Goal: Transaction & Acquisition: Purchase product/service

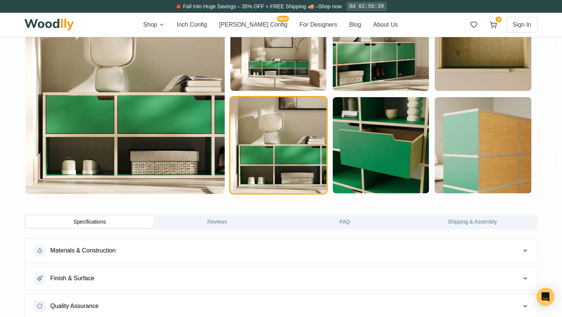
scroll to position [449, 0]
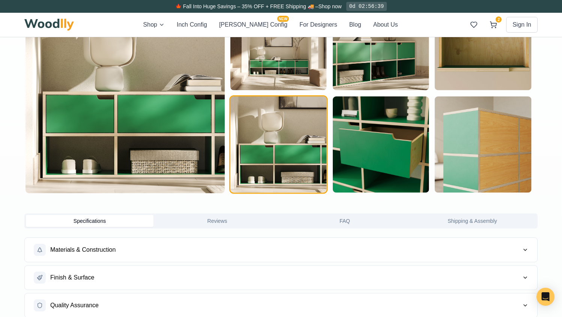
click at [306, 168] on img "button" at bounding box center [278, 144] width 96 height 96
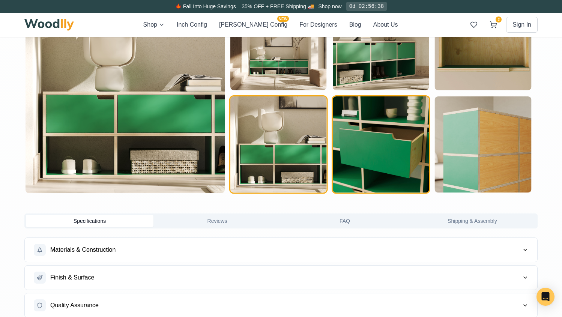
click at [375, 171] on img "button" at bounding box center [381, 144] width 96 height 96
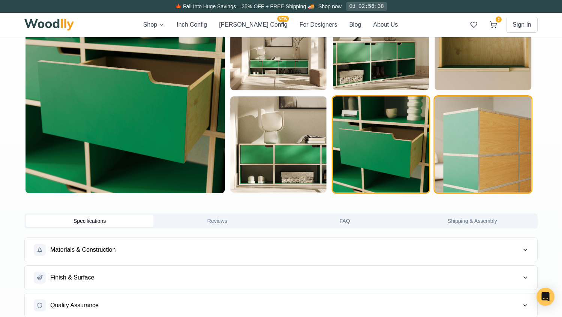
click at [462, 160] on img "button" at bounding box center [483, 144] width 96 height 96
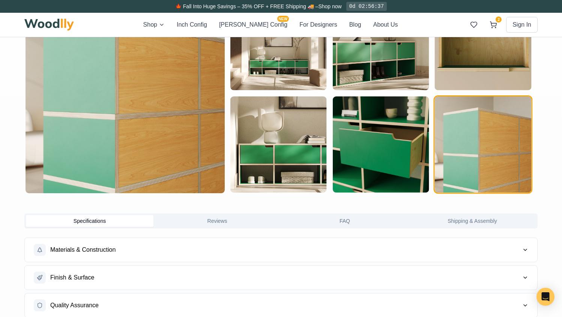
click at [461, 165] on img "button" at bounding box center [483, 144] width 96 height 96
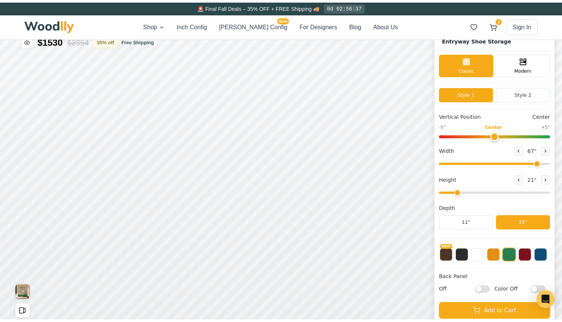
scroll to position [0, 0]
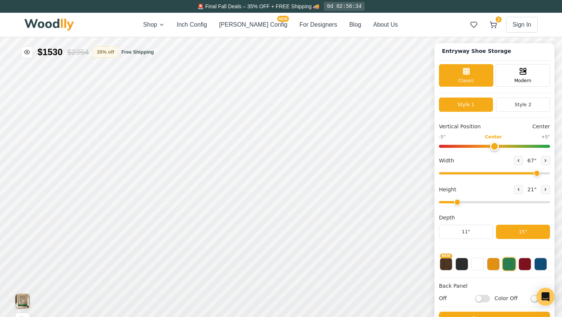
click at [287, 8] on span "🚨 Final Fall Deals – 35% OFF + FREE Shipping 🚚" at bounding box center [258, 6] width 122 height 6
click at [214, 4] on span "🚨 Final Fall Deals – 35% OFF + FREE Shipping 🚚" at bounding box center [258, 6] width 122 height 6
click at [201, 8] on span "🚨 Final Fall Deals – 35% OFF + FREE Shipping 🚚" at bounding box center [258, 6] width 122 height 6
click at [337, 9] on div "0d 02:56:34" at bounding box center [344, 6] width 40 height 9
click at [38, 30] on img at bounding box center [48, 25] width 49 height 12
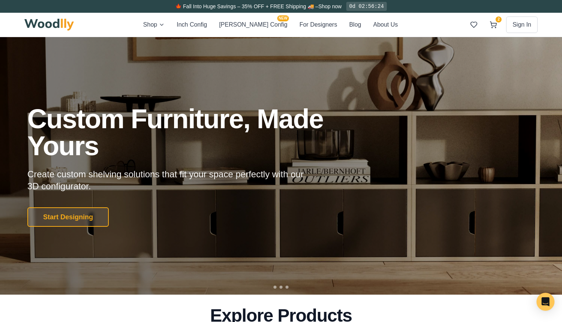
click at [213, 9] on span "🍁 Fall Into Huge Savings – 35% OFF + FREE Shipping 🚚 –" at bounding box center [246, 6] width 143 height 6
click at [355, 7] on div "0d 02:56:24" at bounding box center [366, 6] width 40 height 9
click at [333, 5] on link "Shop now" at bounding box center [329, 6] width 23 height 6
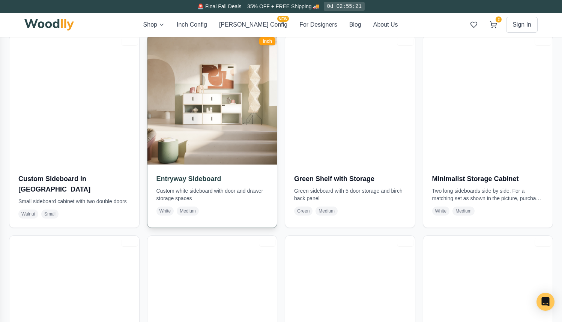
scroll to position [857, 0]
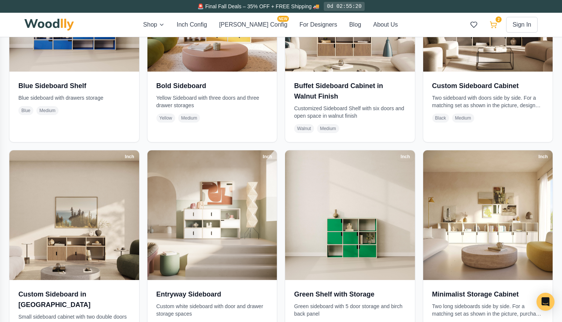
click at [496, 25] on icon at bounding box center [492, 24] width 7 height 7
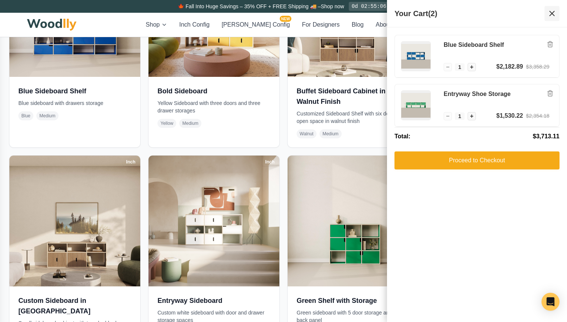
click at [553, 18] on button at bounding box center [551, 13] width 15 height 15
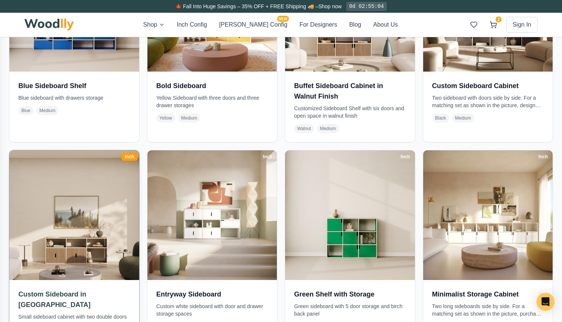
click at [64, 234] on img at bounding box center [74, 215] width 136 height 136
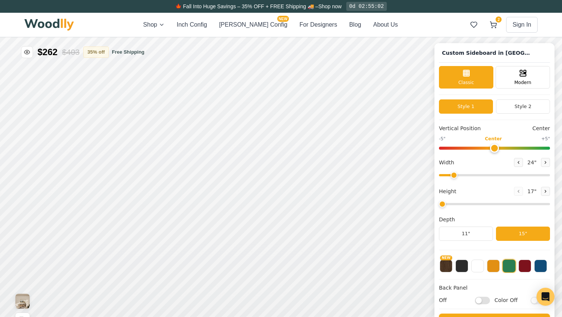
type input "62"
type input "2"
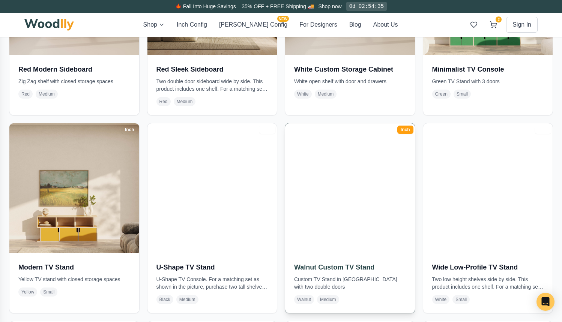
scroll to position [1283, 0]
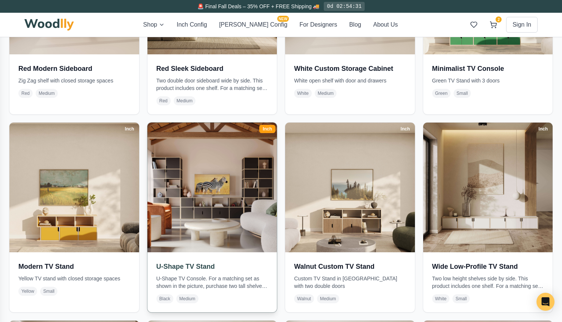
click at [214, 210] on img at bounding box center [212, 187] width 136 height 136
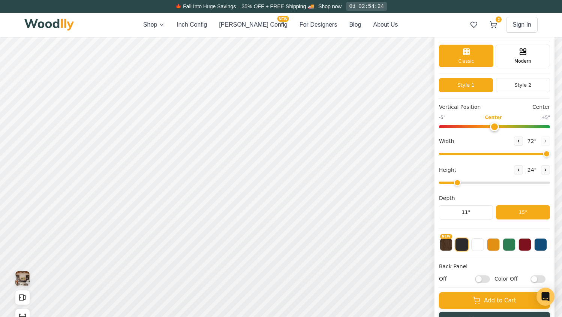
scroll to position [22, 0]
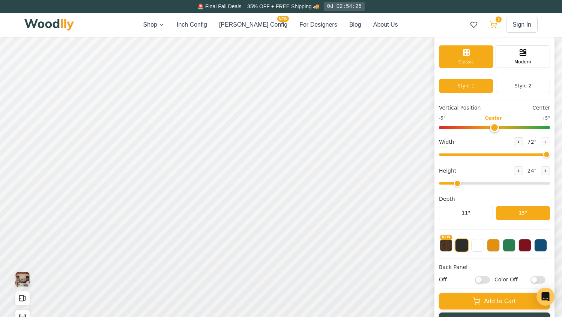
click at [498, 19] on span "2" at bounding box center [498, 19] width 6 height 6
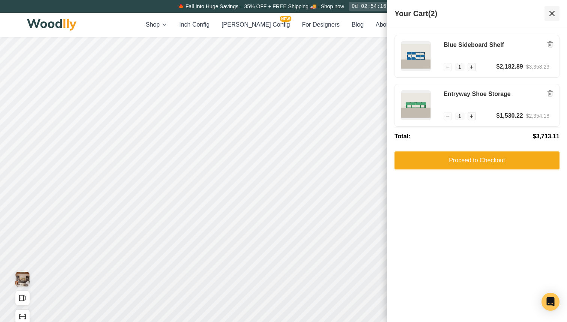
click at [552, 11] on icon at bounding box center [551, 13] width 9 height 9
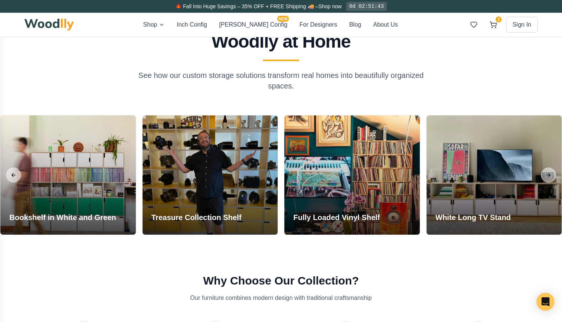
scroll to position [3560, 0]
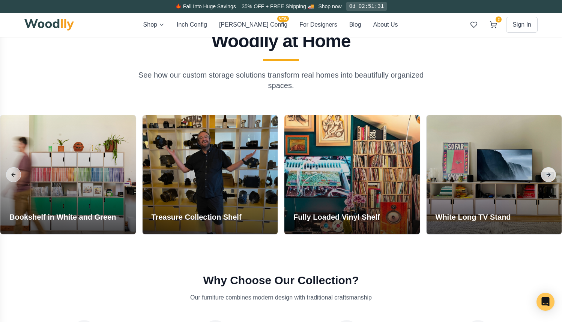
click at [554, 172] on button "Next slide" at bounding box center [548, 174] width 15 height 15
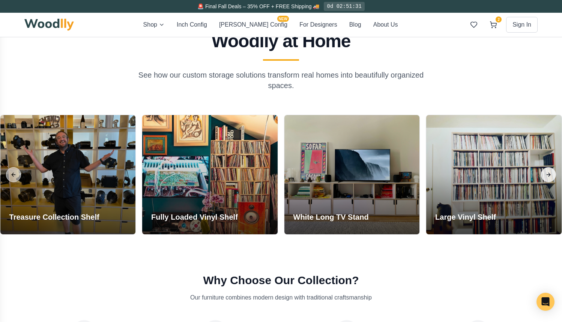
click at [554, 172] on button "Next slide" at bounding box center [548, 174] width 15 height 15
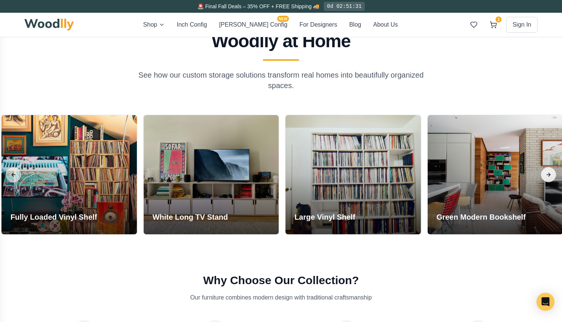
click at [553, 172] on button "Next slide" at bounding box center [548, 174] width 15 height 15
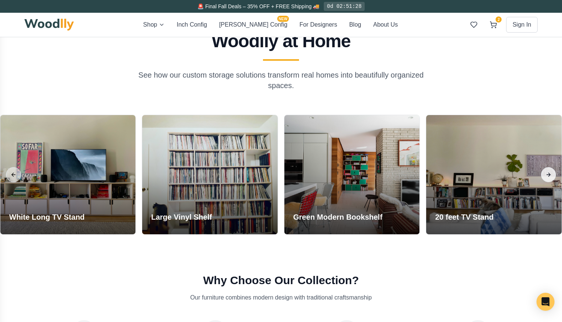
click at [551, 171] on button "Next slide" at bounding box center [548, 174] width 15 height 15
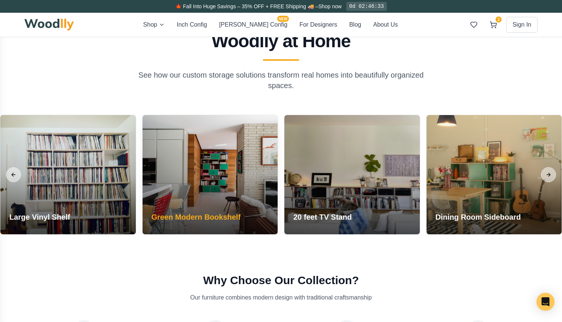
click at [229, 143] on div at bounding box center [209, 174] width 135 height 119
click at [229, 165] on div at bounding box center [209, 174] width 135 height 119
click at [216, 212] on h3 "Green Modern Bookshelf" at bounding box center [195, 217] width 89 height 10
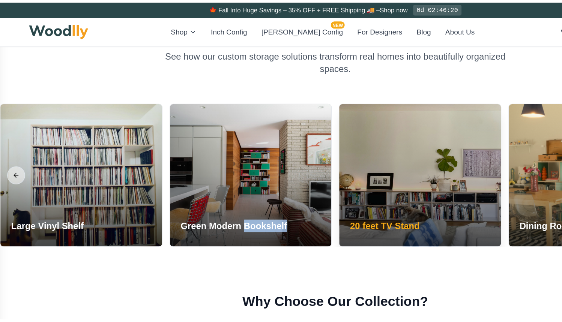
scroll to position [3560, 0]
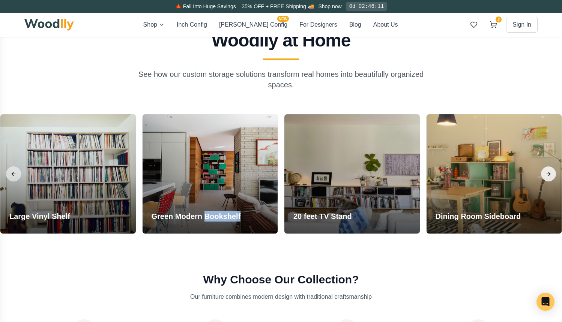
click at [551, 172] on button "Next slide" at bounding box center [548, 173] width 15 height 15
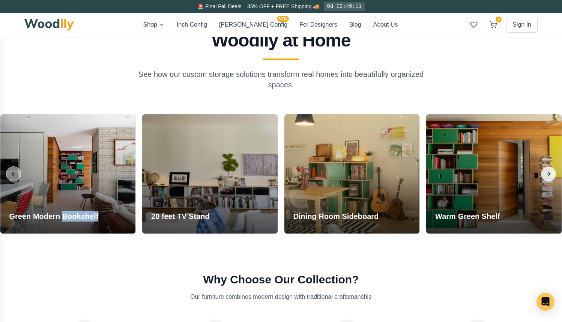
click at [551, 172] on button "Next slide" at bounding box center [548, 173] width 15 height 15
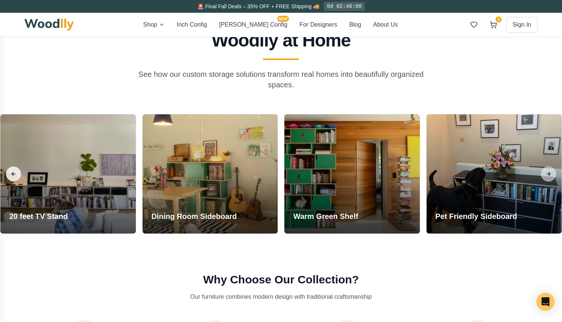
click at [15, 169] on button "Previous slide" at bounding box center [13, 173] width 15 height 15
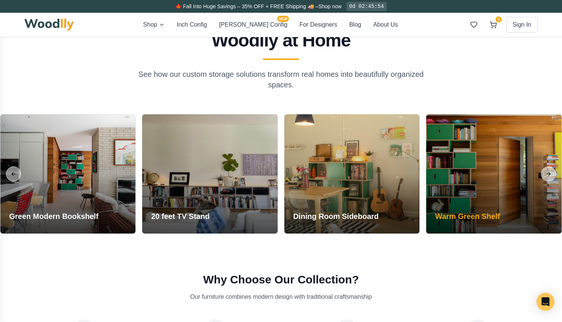
click at [488, 187] on div at bounding box center [493, 173] width 135 height 119
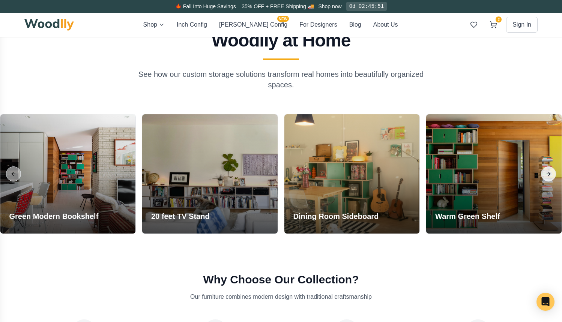
click at [547, 173] on button "Next slide" at bounding box center [548, 173] width 15 height 15
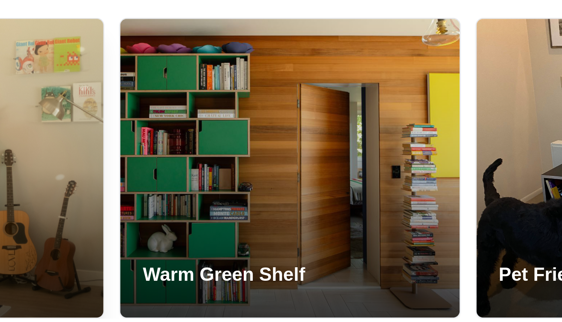
scroll to position [3554, 0]
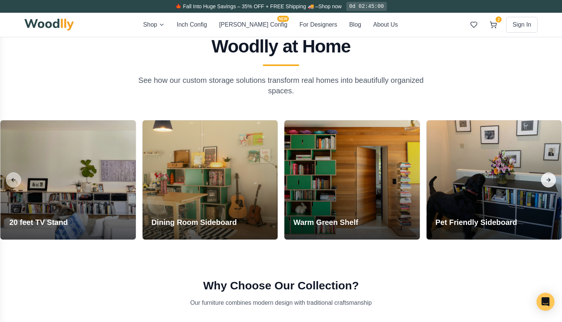
click at [549, 178] on button "Next slide" at bounding box center [548, 179] width 15 height 15
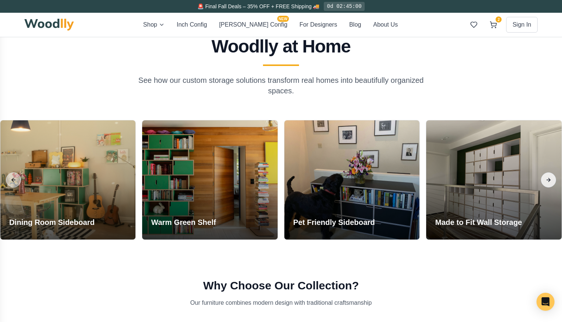
click at [549, 178] on button "Next slide" at bounding box center [548, 179] width 15 height 15
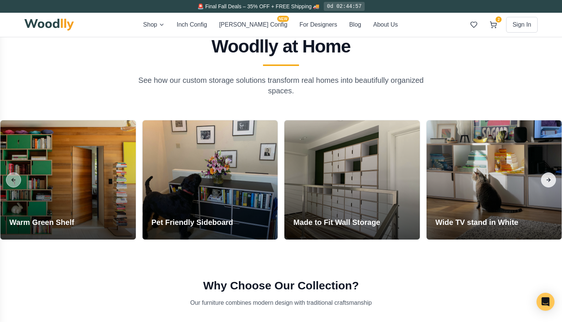
click at [549, 178] on button "Next slide" at bounding box center [548, 179] width 15 height 15
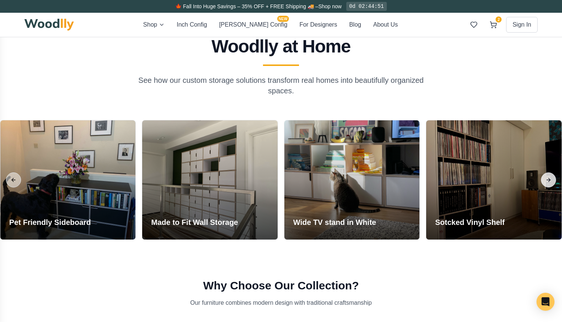
click at [551, 178] on button "Next slide" at bounding box center [548, 179] width 15 height 15
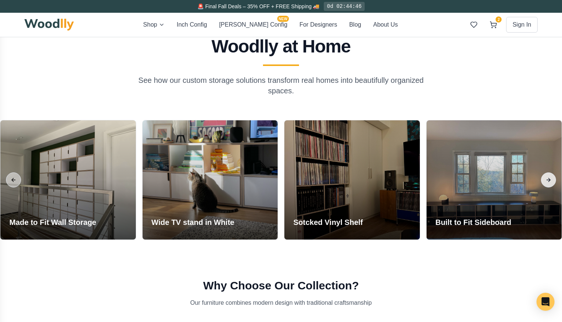
click at [549, 177] on button "Next slide" at bounding box center [548, 179] width 15 height 15
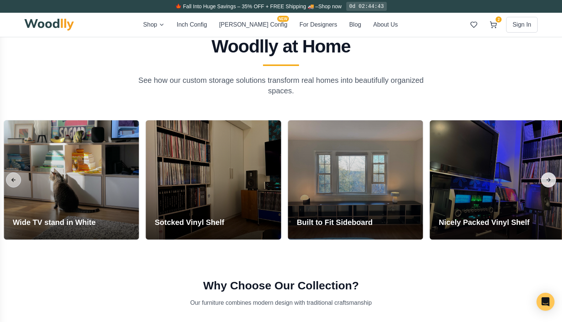
click at [549, 177] on button "Next slide" at bounding box center [548, 179] width 15 height 15
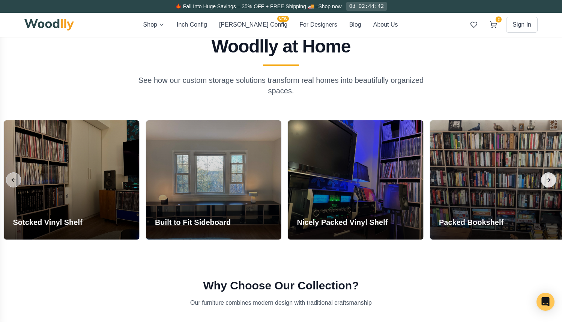
click at [549, 177] on button "Next slide" at bounding box center [548, 179] width 15 height 15
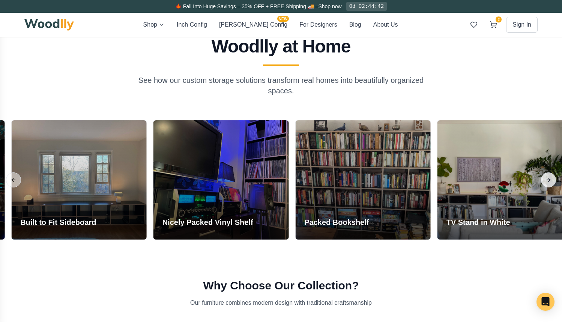
click at [549, 177] on button "Next slide" at bounding box center [548, 179] width 15 height 15
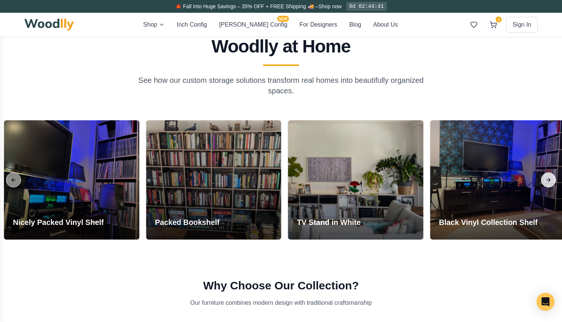
click at [549, 177] on button "Next slide" at bounding box center [548, 179] width 15 height 15
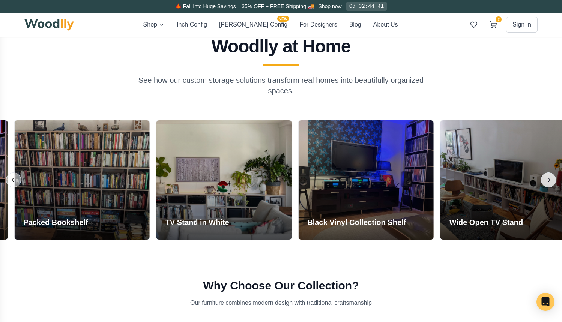
click at [549, 177] on button "Next slide" at bounding box center [548, 179] width 15 height 15
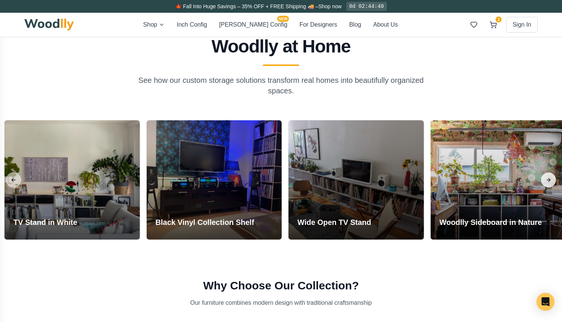
click at [549, 177] on button "Next slide" at bounding box center [548, 179] width 15 height 15
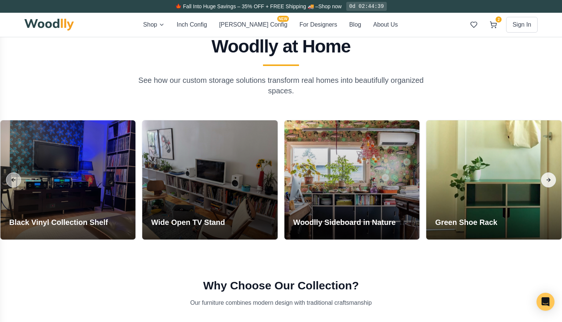
click at [549, 177] on button "Next slide" at bounding box center [548, 179] width 15 height 15
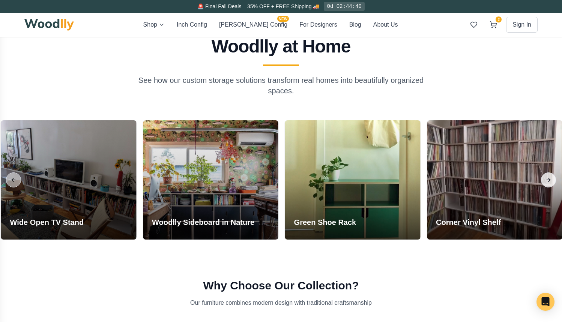
click at [549, 177] on button "Next slide" at bounding box center [548, 179] width 15 height 15
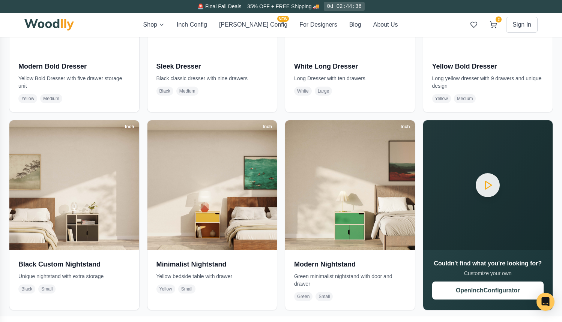
scroll to position [3262, 0]
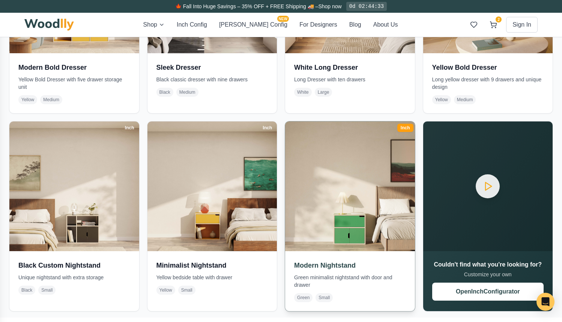
click at [324, 205] on img at bounding box center [350, 186] width 136 height 136
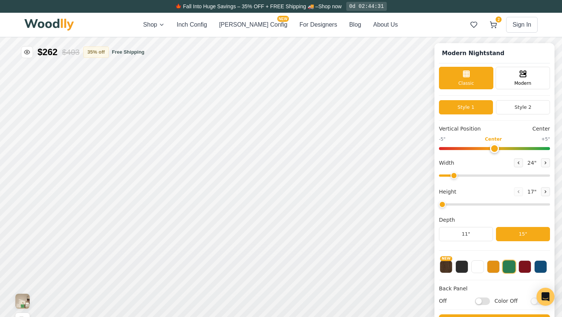
type input "2"
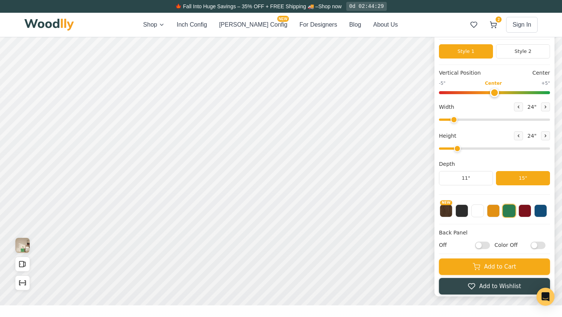
scroll to position [56, 0]
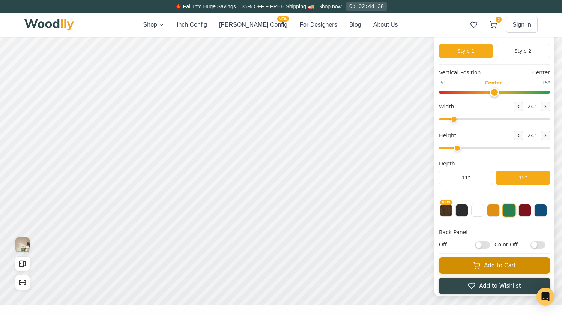
click at [467, 261] on button "Add to Cart" at bounding box center [494, 265] width 111 height 16
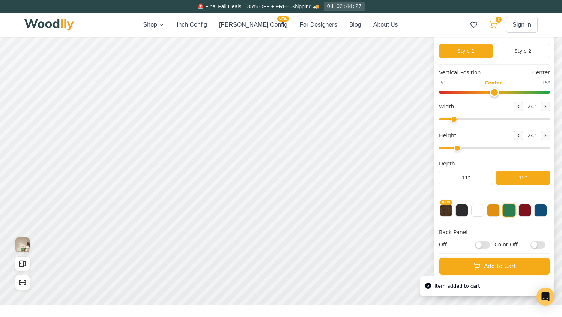
click at [495, 24] on icon at bounding box center [492, 24] width 7 height 7
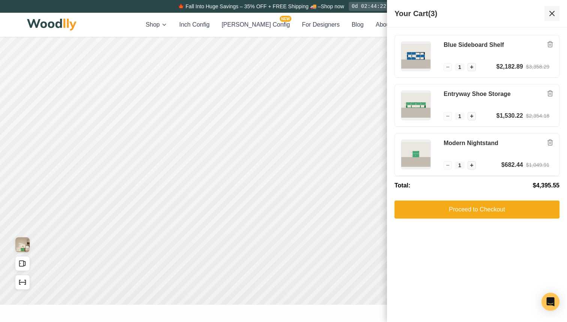
click at [550, 16] on icon at bounding box center [551, 13] width 9 height 9
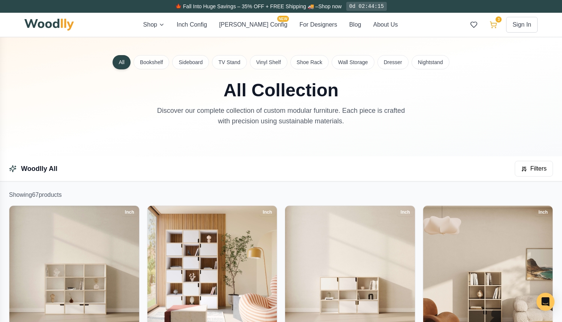
click at [493, 22] on icon at bounding box center [492, 24] width 7 height 7
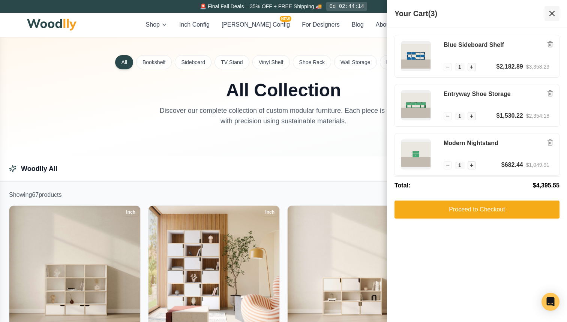
click at [552, 14] on icon at bounding box center [552, 13] width 4 height 4
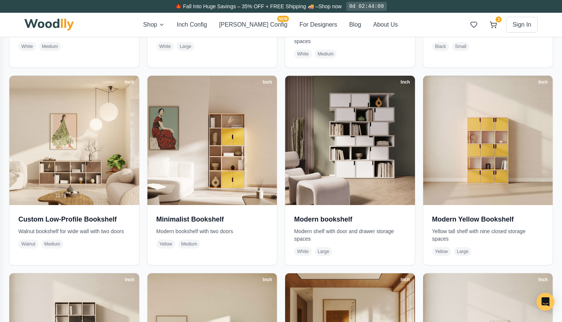
scroll to position [331, 0]
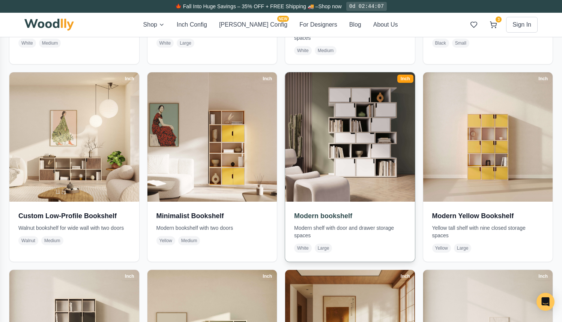
click at [338, 160] on img at bounding box center [350, 137] width 136 height 136
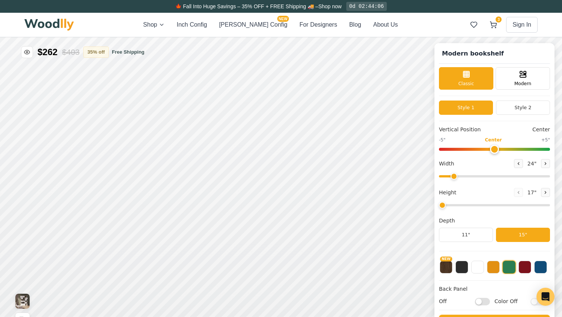
type input "54"
type input "6"
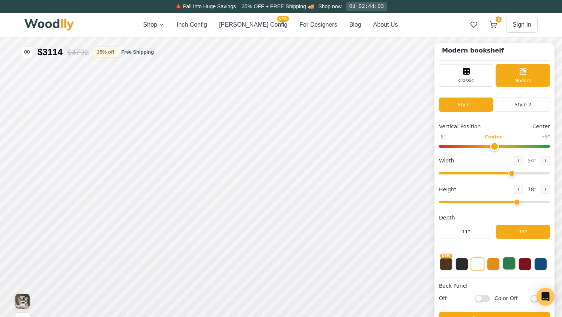
scroll to position [3, 0]
click at [513, 264] on button at bounding box center [508, 263] width 13 height 13
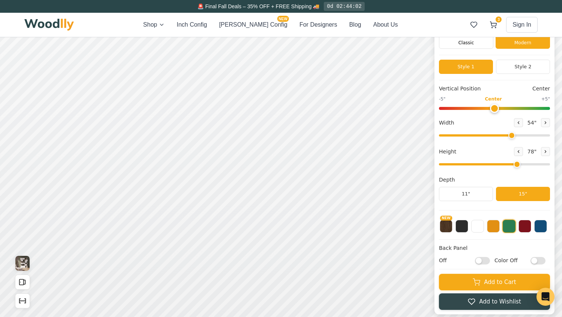
scroll to position [39, 1]
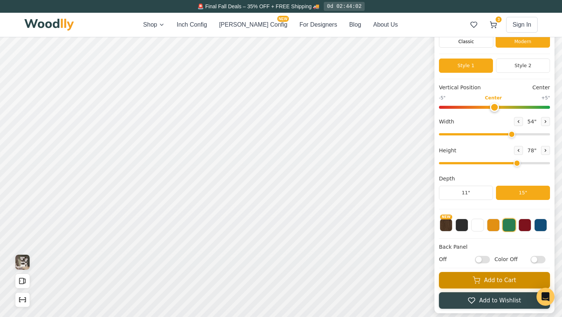
click at [449, 274] on button "Add to Cart" at bounding box center [494, 280] width 111 height 16
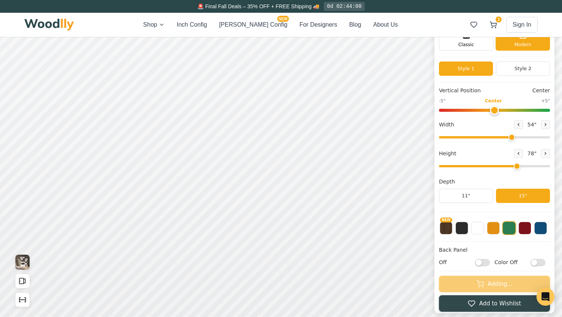
scroll to position [0, 0]
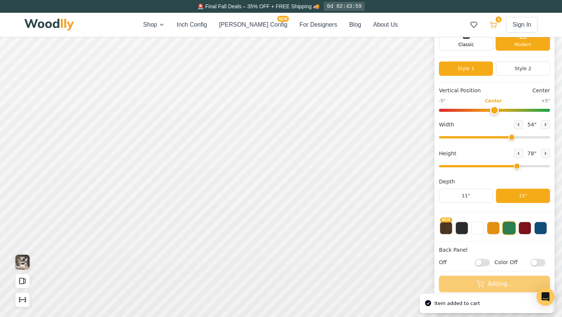
click at [492, 24] on icon at bounding box center [492, 24] width 7 height 7
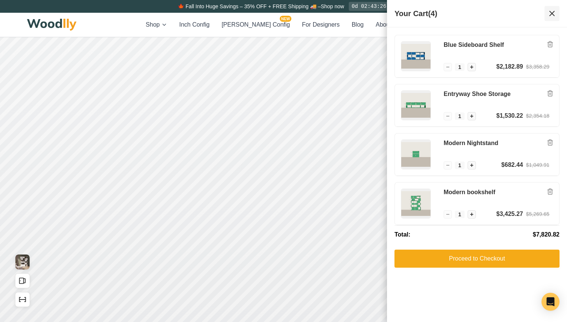
click at [552, 12] on icon at bounding box center [551, 13] width 9 height 9
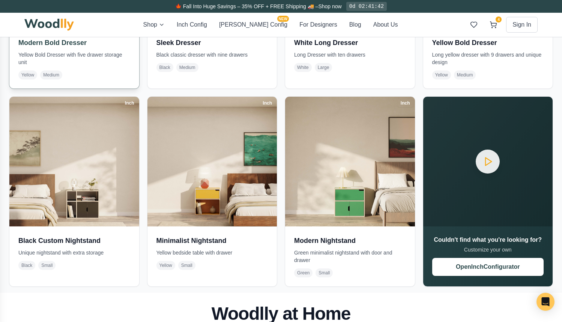
scroll to position [3294, 0]
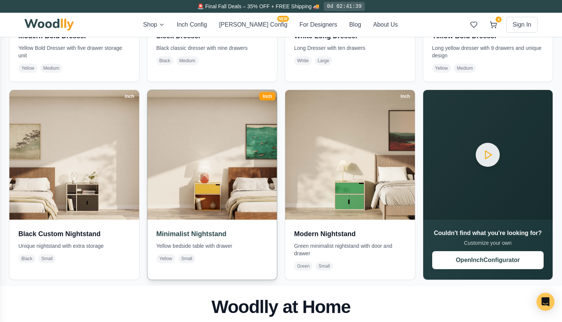
click at [213, 174] on img at bounding box center [212, 155] width 136 height 136
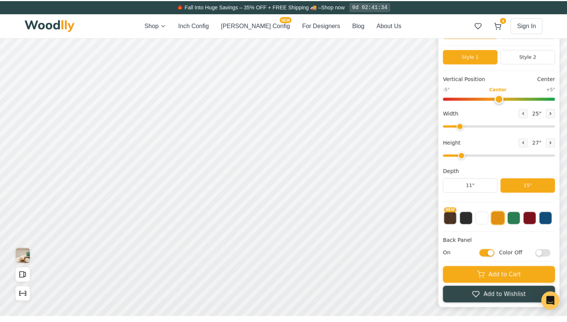
scroll to position [70, 0]
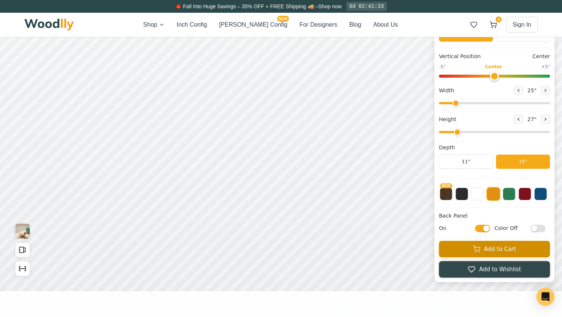
click at [468, 249] on button "Add to Cart" at bounding box center [494, 249] width 111 height 16
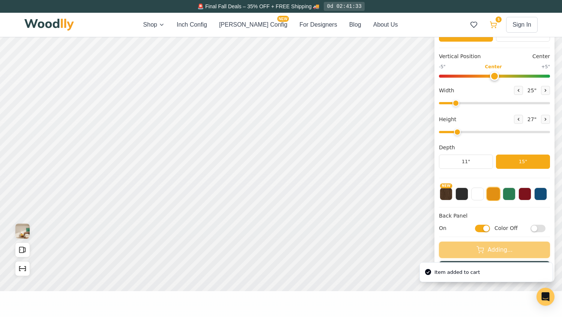
click at [495, 26] on icon at bounding box center [493, 24] width 6 height 4
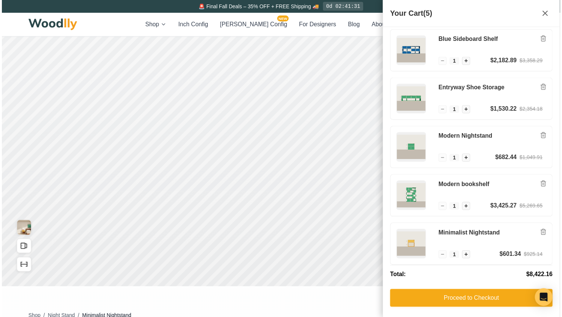
scroll to position [5, 0]
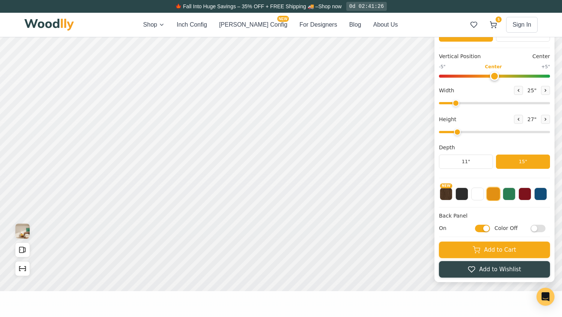
click at [360, 297] on main at bounding box center [280, 132] width 525 height 331
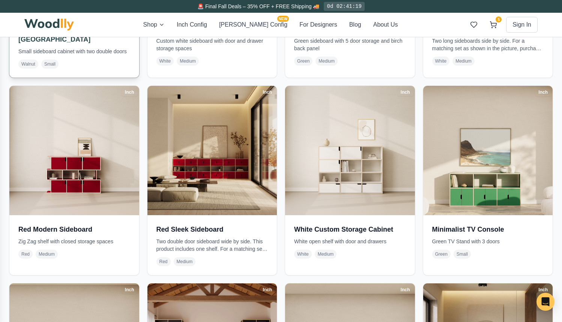
scroll to position [1122, 0]
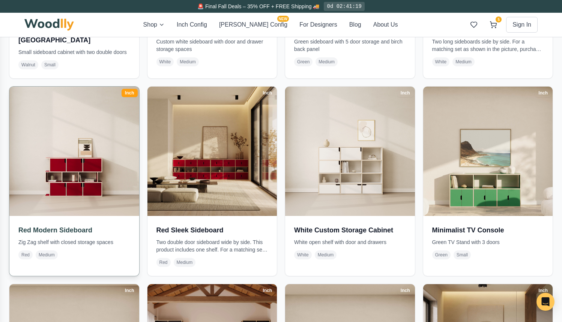
click at [89, 182] on img at bounding box center [74, 151] width 136 height 136
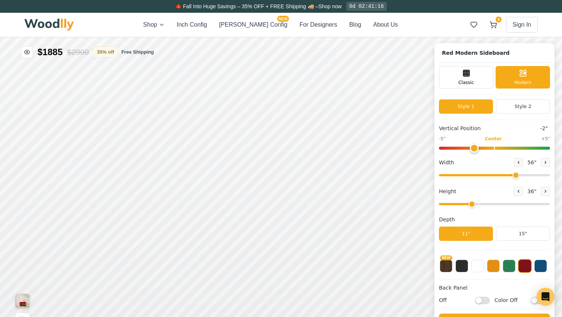
type input "-2"
type input "56"
type input "3"
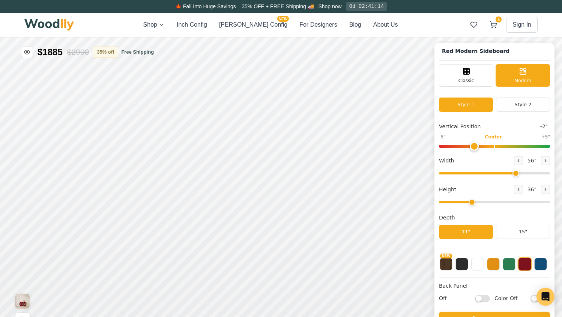
scroll to position [2, 0]
click at [512, 263] on button at bounding box center [508, 263] width 13 height 13
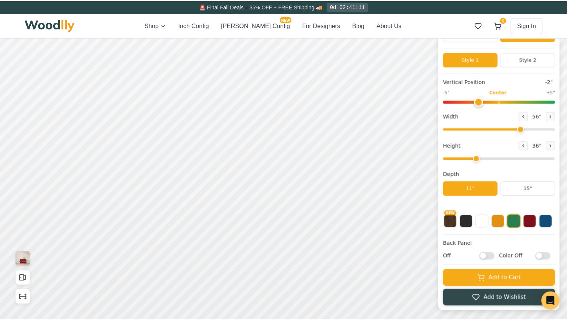
scroll to position [53, 0]
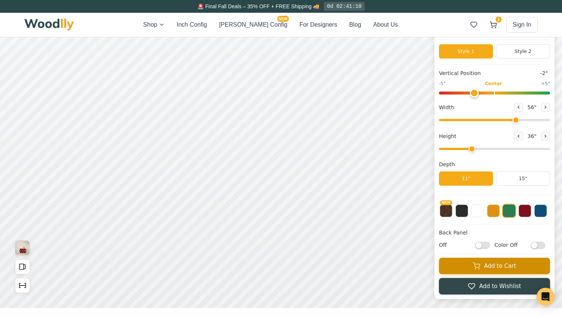
click at [493, 267] on button "Add to Cart" at bounding box center [494, 266] width 111 height 16
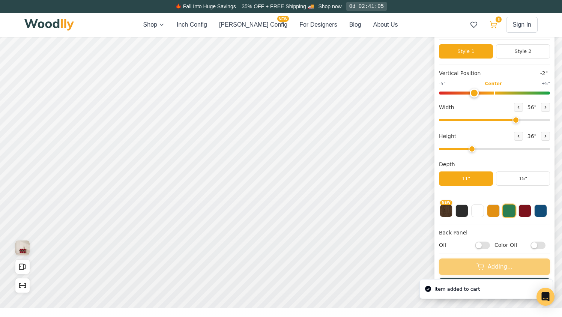
click at [492, 22] on icon at bounding box center [492, 24] width 7 height 7
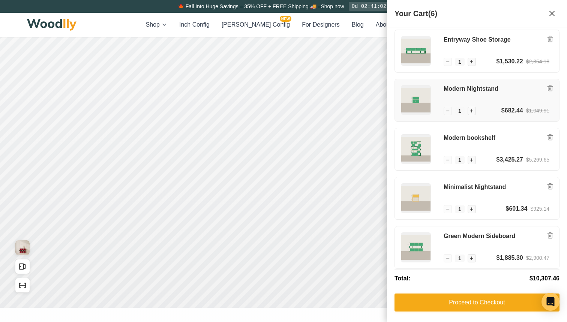
scroll to position [54, 0]
click at [462, 93] on div "Modern Nightstand" at bounding box center [497, 95] width 106 height 21
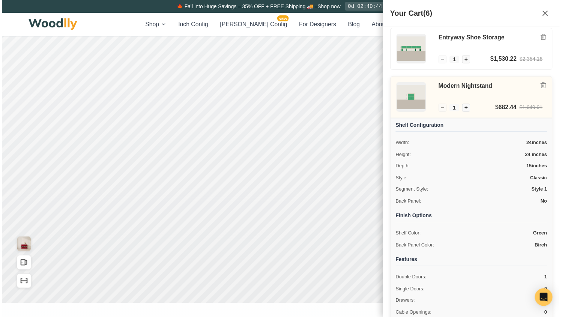
scroll to position [49, 0]
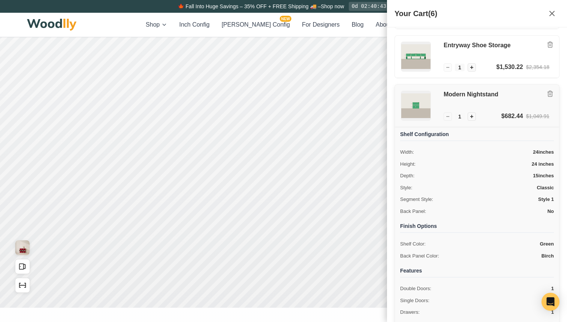
click at [474, 97] on h3 "Modern Nightstand" at bounding box center [497, 95] width 106 height 8
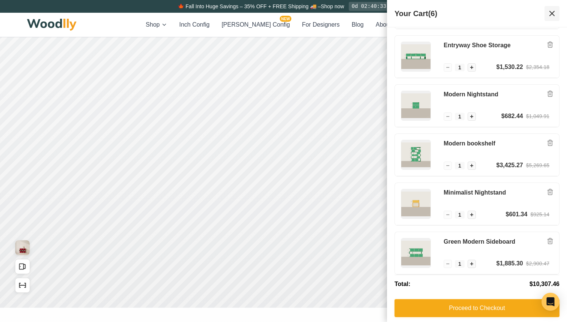
click at [549, 13] on icon at bounding box center [551, 13] width 9 height 9
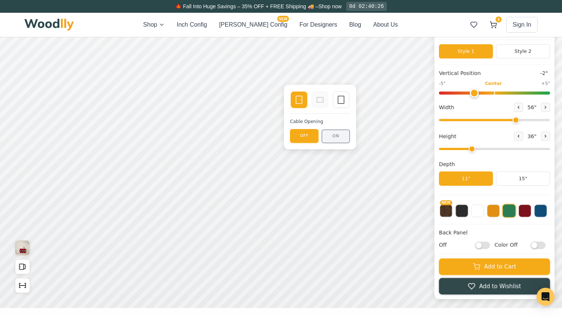
click at [327, 135] on button "ON" at bounding box center [335, 136] width 28 height 14
click at [301, 142] on button "OFF" at bounding box center [304, 136] width 28 height 14
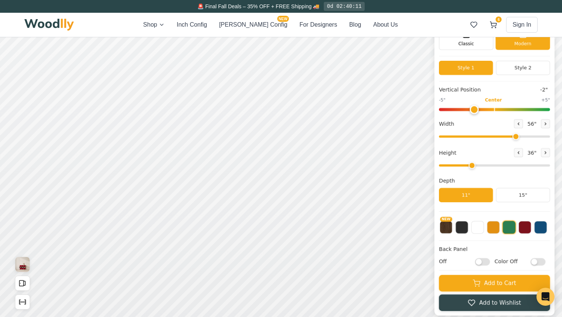
scroll to position [19, 0]
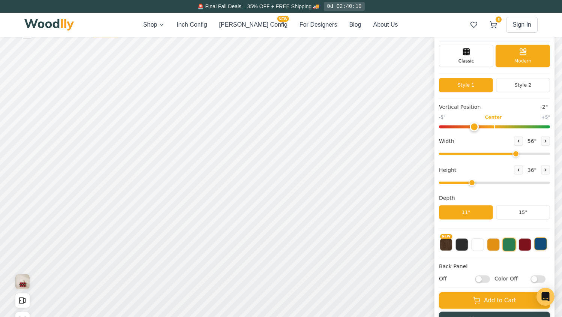
click at [543, 241] on button at bounding box center [540, 243] width 13 height 13
click at [512, 246] on button at bounding box center [508, 243] width 13 height 13
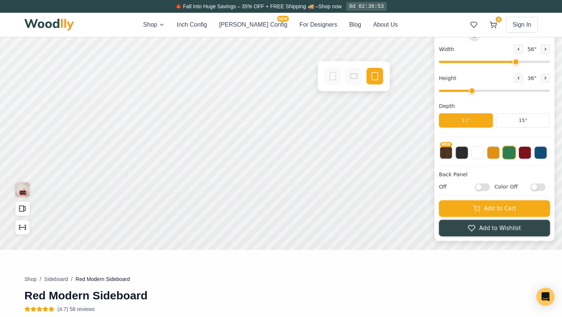
scroll to position [108, 0]
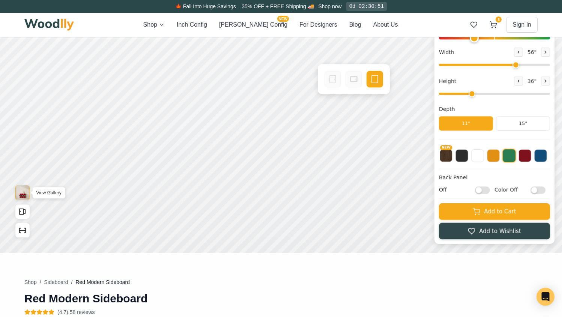
click at [30, 189] on button "View Gallery" at bounding box center [22, 192] width 15 height 15
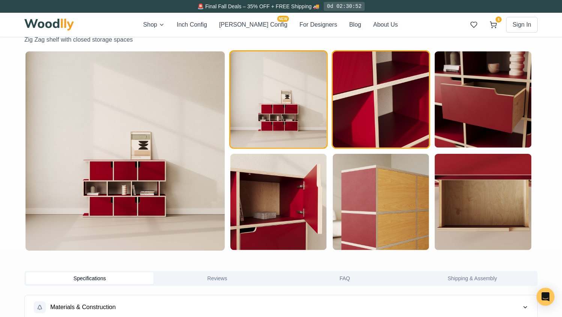
scroll to position [391, 0]
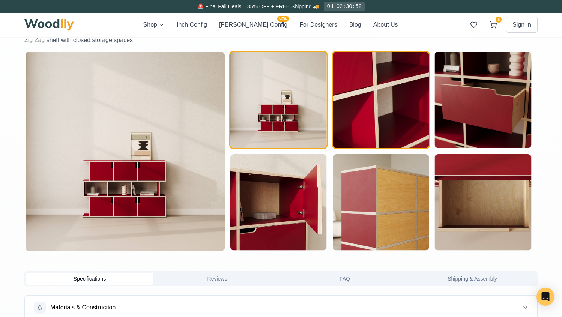
click at [400, 117] on img "button" at bounding box center [381, 100] width 96 height 96
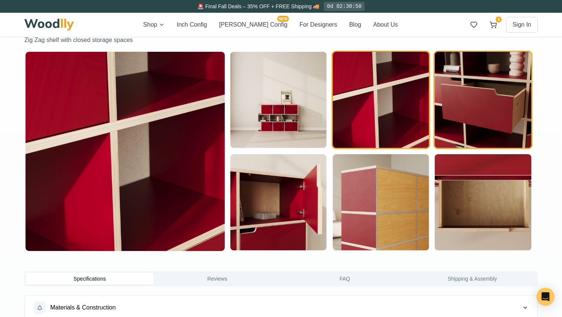
click at [475, 115] on img "button" at bounding box center [483, 100] width 96 height 96
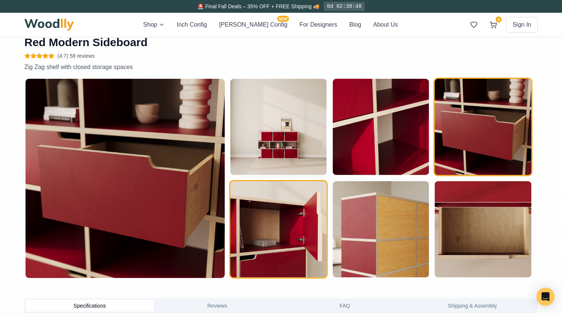
scroll to position [366, 0]
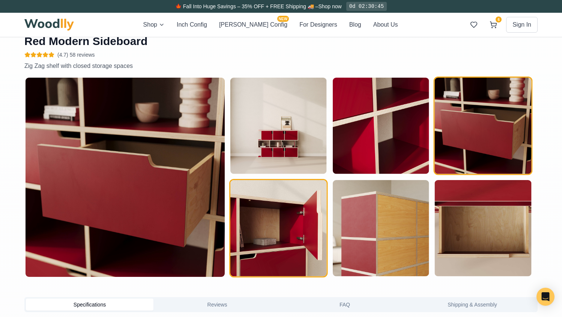
click at [274, 219] on img "button" at bounding box center [278, 228] width 96 height 96
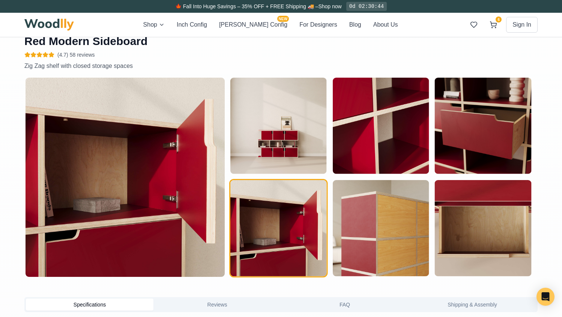
scroll to position [387, 0]
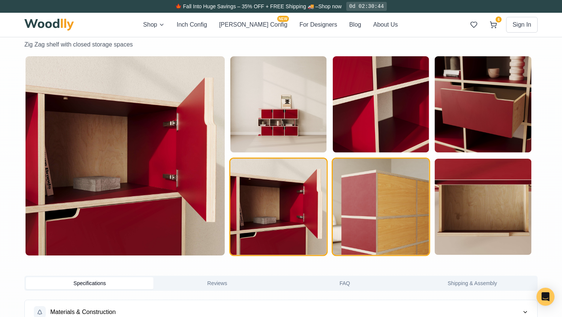
click at [405, 211] on img "button" at bounding box center [381, 207] width 96 height 96
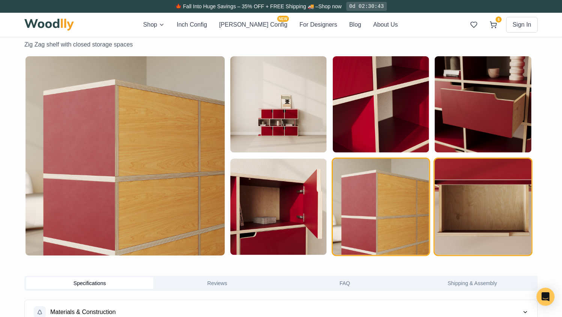
click at [469, 213] on img "button" at bounding box center [483, 207] width 96 height 96
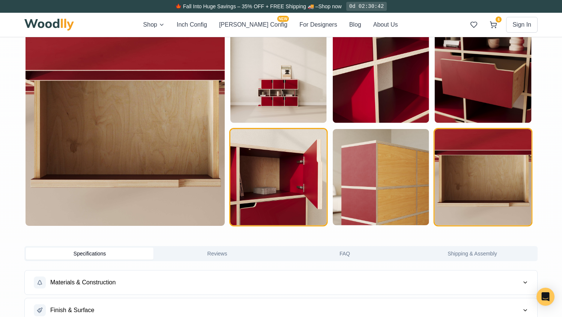
click at [256, 217] on img "button" at bounding box center [278, 177] width 96 height 96
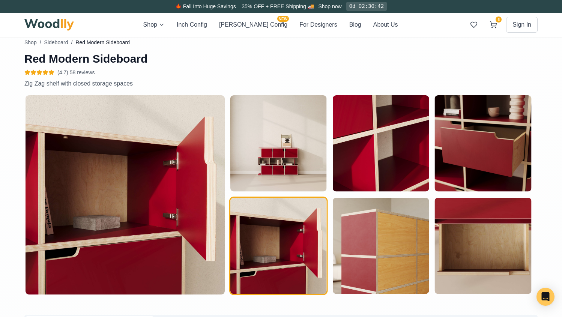
scroll to position [328, 0]
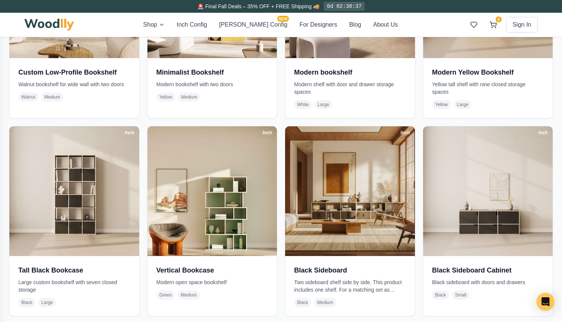
scroll to position [478, 0]
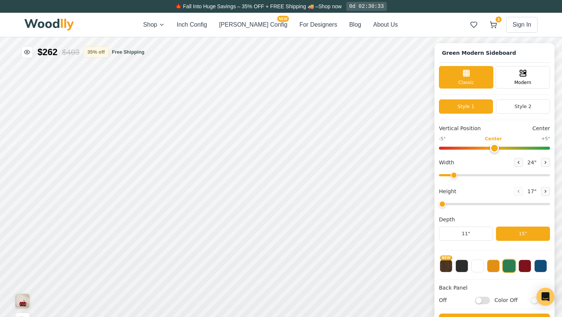
type input "-2"
type input "56"
type input "3"
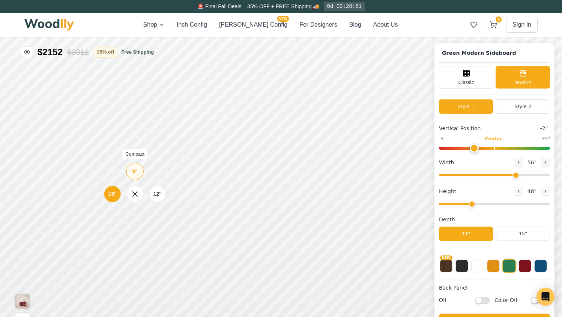
click at [137, 173] on div "9"" at bounding box center [135, 171] width 6 height 8
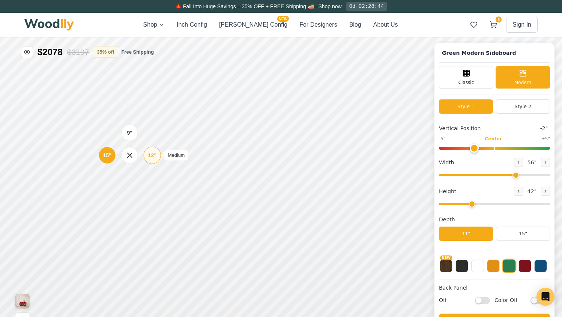
click at [150, 155] on div "12"" at bounding box center [152, 155] width 9 height 8
click at [109, 154] on div "15"" at bounding box center [104, 154] width 9 height 8
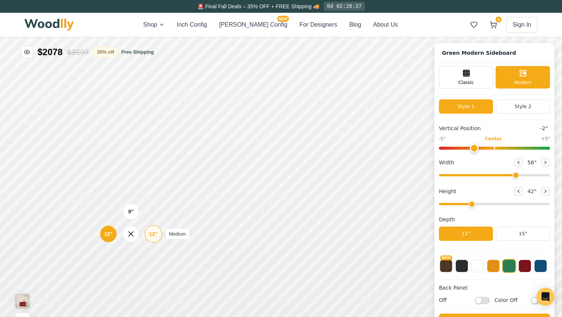
click at [149, 236] on div "12"" at bounding box center [153, 234] width 9 height 8
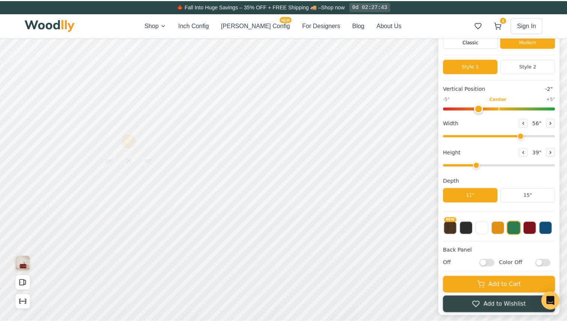
scroll to position [40, 0]
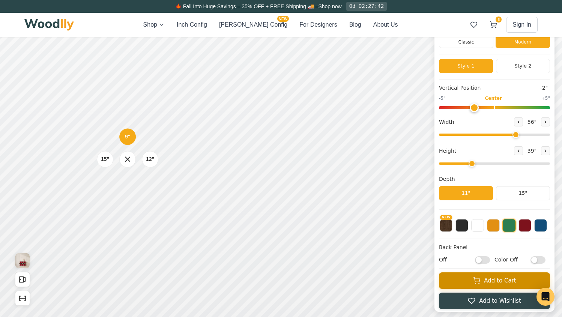
click at [466, 277] on button "Add to Cart" at bounding box center [494, 280] width 111 height 16
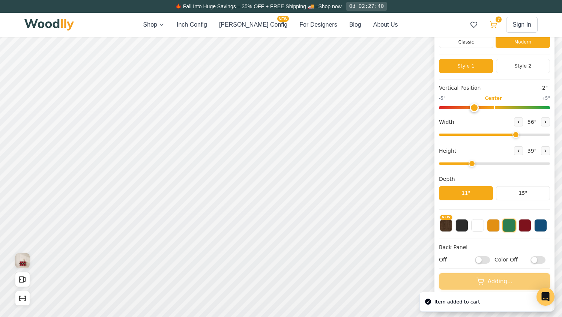
click at [492, 25] on icon at bounding box center [492, 24] width 7 height 7
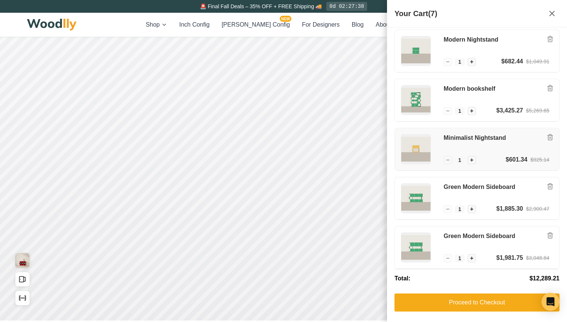
scroll to position [101, 0]
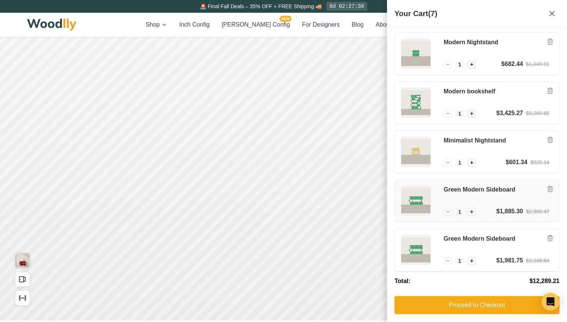
click at [422, 192] on img at bounding box center [415, 200] width 29 height 29
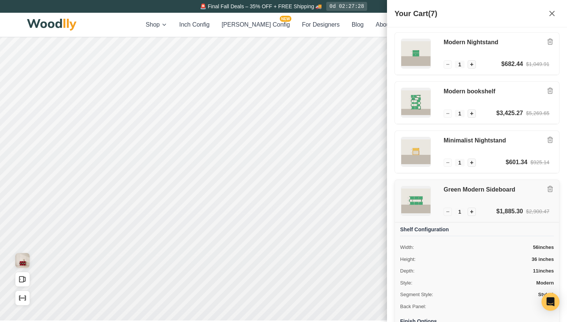
click at [419, 199] on img at bounding box center [415, 200] width 29 height 29
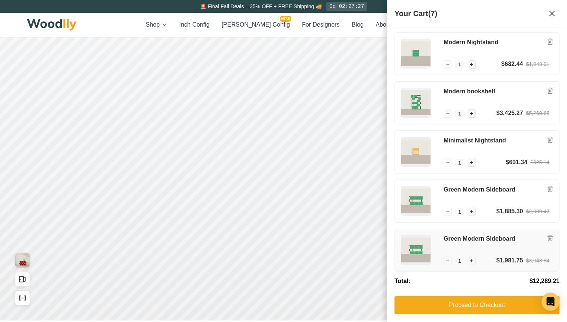
click at [416, 246] on img at bounding box center [415, 249] width 29 height 29
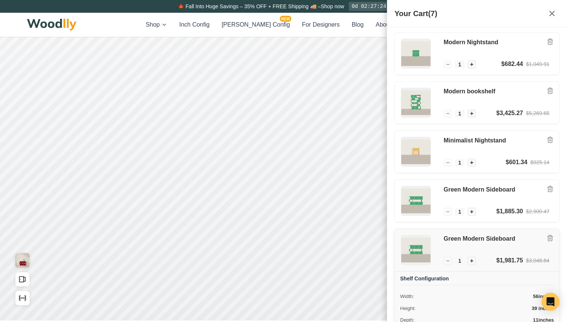
click at [416, 246] on img at bounding box center [415, 249] width 29 height 29
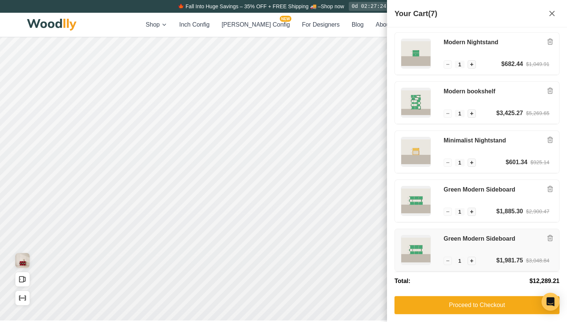
click at [453, 238] on h3 "Green Modern Sideboard" at bounding box center [497, 239] width 106 height 8
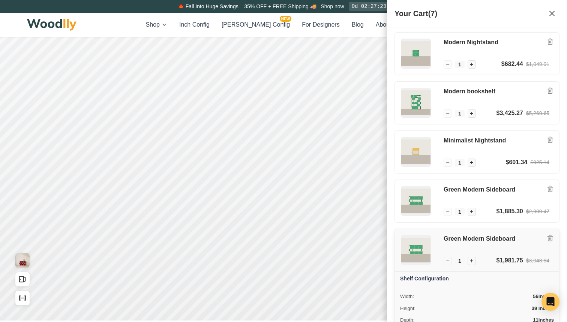
click at [453, 238] on h3 "Green Modern Sideboard" at bounding box center [497, 239] width 106 height 8
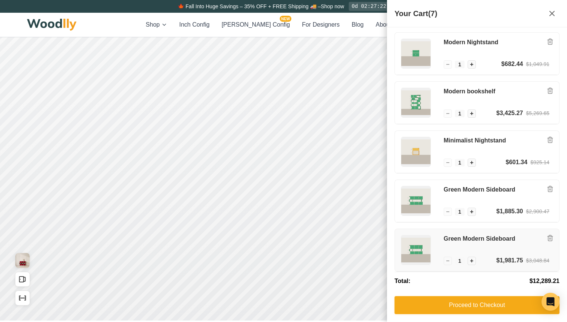
click at [453, 238] on h3 "Green Modern Sideboard" at bounding box center [497, 239] width 106 height 8
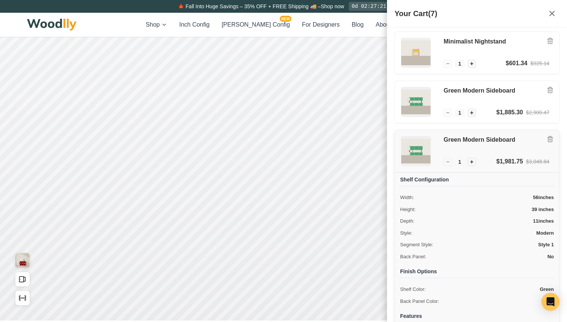
scroll to position [201, 0]
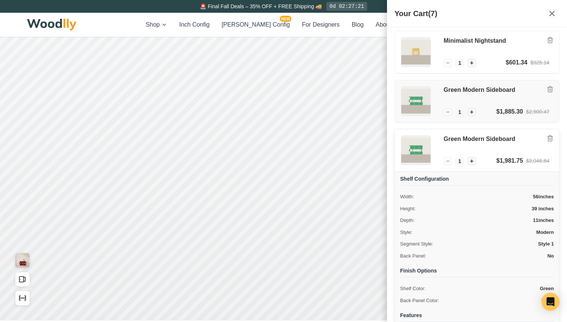
click at [455, 88] on h3 "Green Modern Sideboard" at bounding box center [497, 90] width 106 height 8
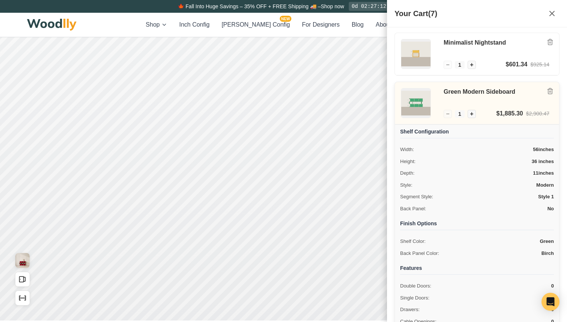
scroll to position [197, 0]
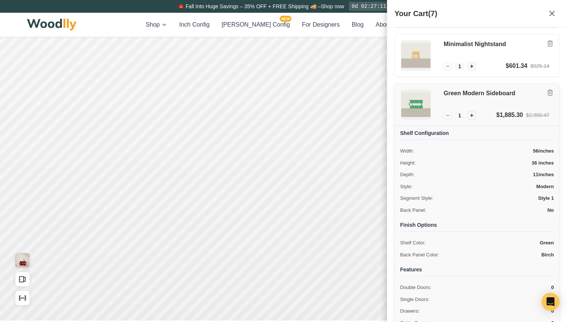
click at [451, 96] on h3 "Green Modern Sideboard" at bounding box center [497, 94] width 106 height 8
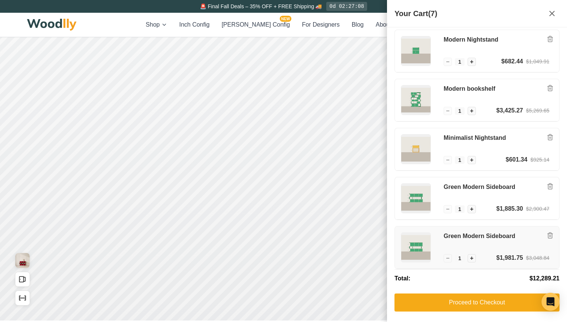
click at [462, 235] on h3 "Green Modern Sideboard" at bounding box center [497, 236] width 106 height 8
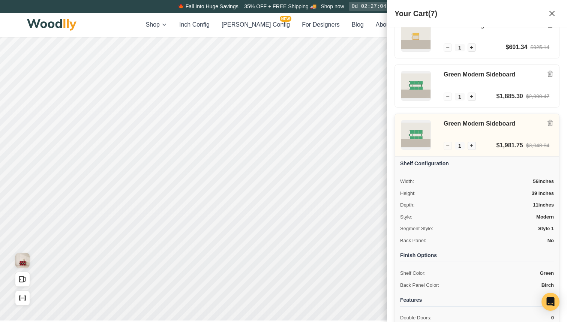
scroll to position [222, 0]
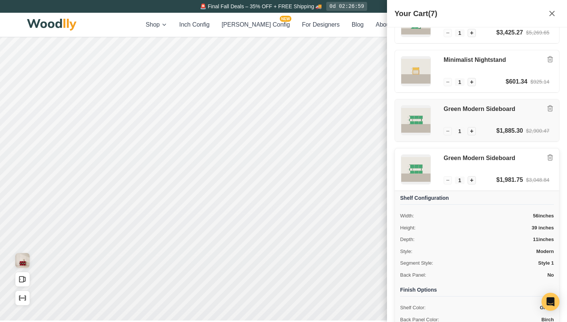
click at [465, 112] on h3 "Green Modern Sideboard" at bounding box center [497, 109] width 106 height 8
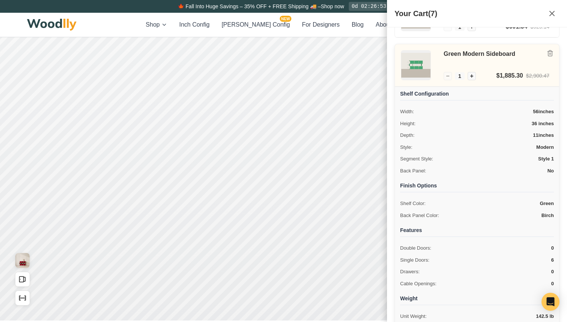
scroll to position [234, 0]
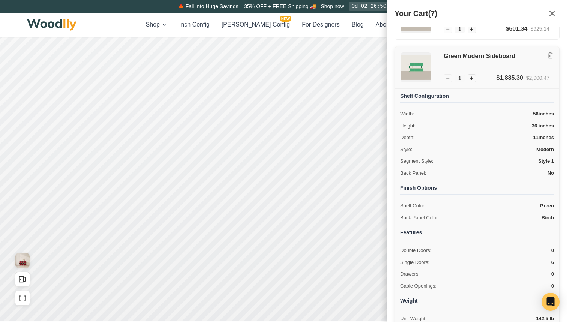
click at [467, 53] on h3 "Green Modern Sideboard" at bounding box center [497, 56] width 106 height 8
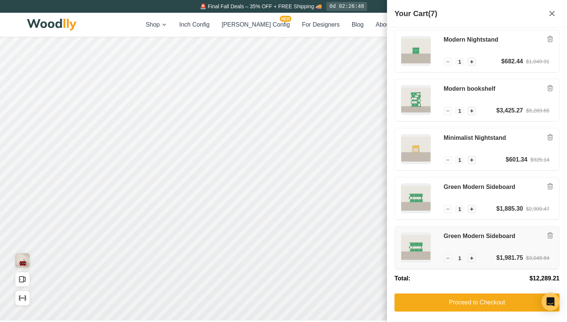
click at [472, 233] on h3 "Green Modern Sideboard" at bounding box center [497, 236] width 106 height 8
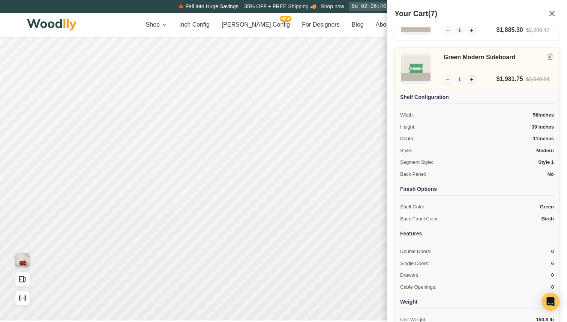
scroll to position [247, 0]
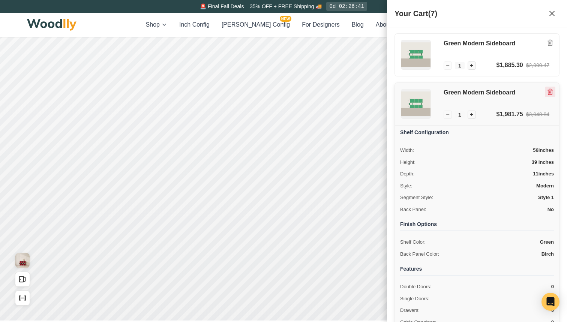
click at [547, 93] on icon "Remove item" at bounding box center [550, 91] width 7 height 7
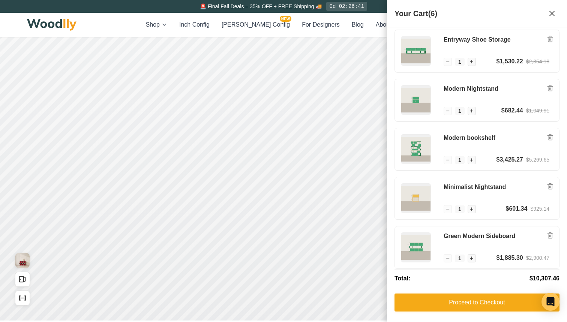
scroll to position [54, 0]
click at [408, 201] on img at bounding box center [415, 198] width 29 height 29
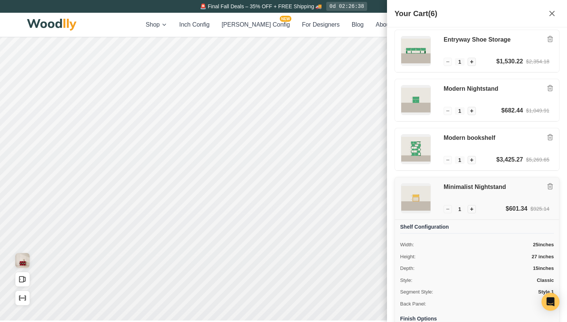
click at [408, 201] on img at bounding box center [415, 198] width 29 height 29
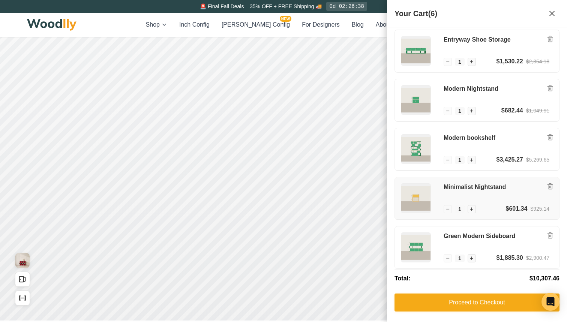
click at [408, 201] on img at bounding box center [415, 198] width 29 height 29
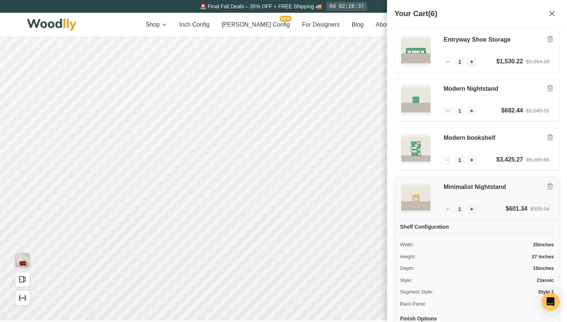
click at [408, 201] on img at bounding box center [415, 198] width 29 height 29
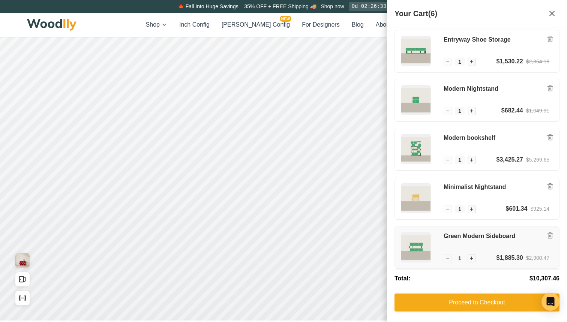
scroll to position [54, 0]
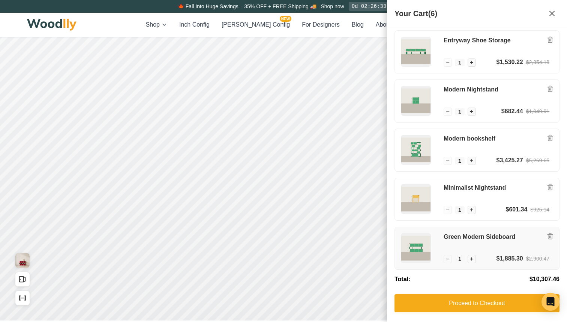
click at [449, 236] on h3 "Green Modern Sideboard" at bounding box center [497, 237] width 106 height 8
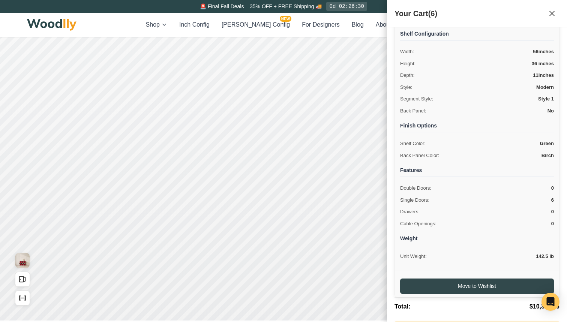
click at [439, 235] on h4 "Weight" at bounding box center [477, 240] width 154 height 10
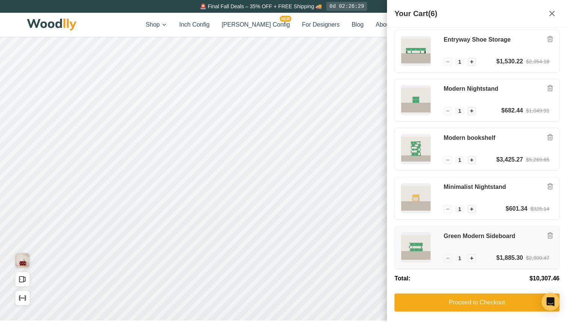
click at [460, 239] on h3 "Green Modern Sideboard" at bounding box center [497, 236] width 106 height 8
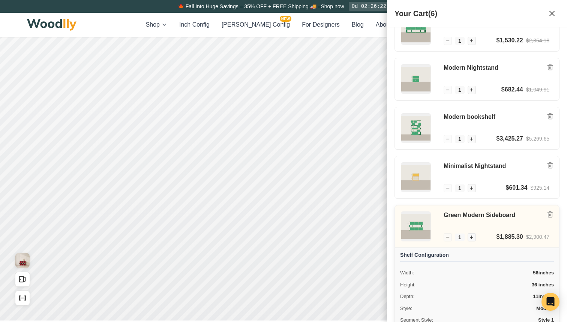
scroll to position [72, 0]
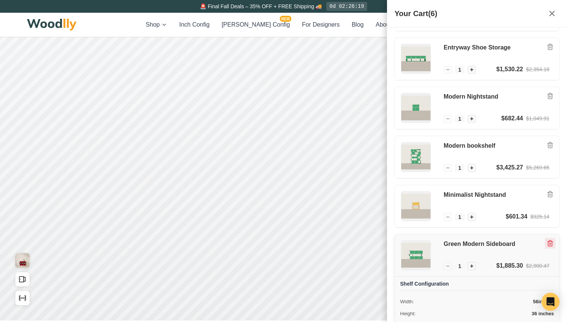
click at [549, 243] on button "Remove item" at bounding box center [550, 243] width 10 height 10
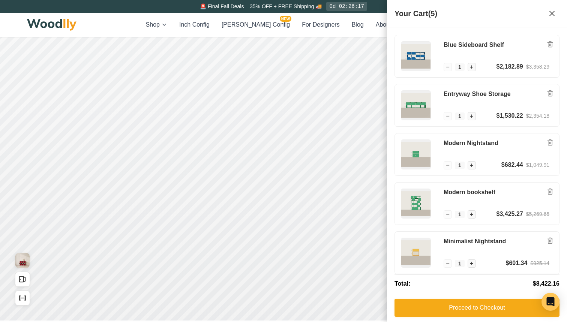
scroll to position [0, 0]
click at [548, 191] on icon "Remove item" at bounding box center [550, 192] width 4 height 6
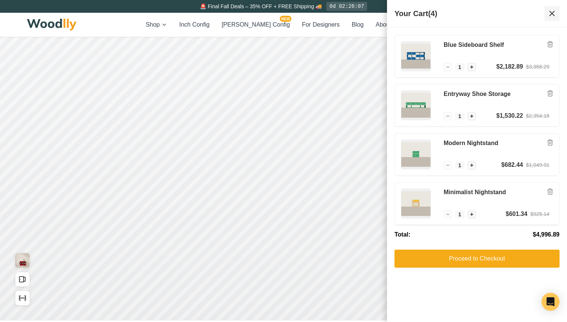
click at [549, 13] on icon at bounding box center [551, 13] width 9 height 9
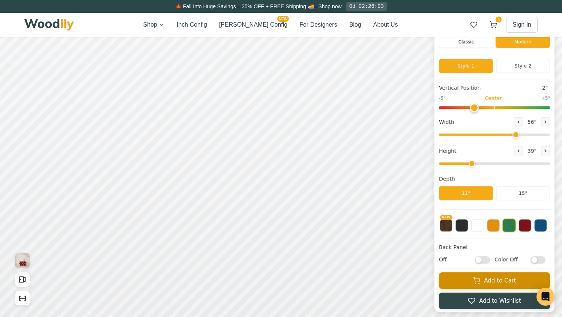
click at [472, 283] on button "Add to Cart" at bounding box center [494, 280] width 111 height 16
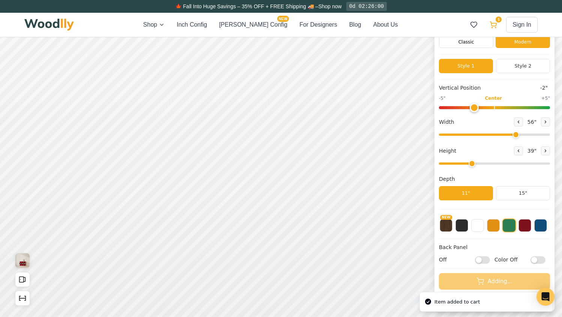
click at [493, 28] on icon at bounding box center [492, 24] width 7 height 7
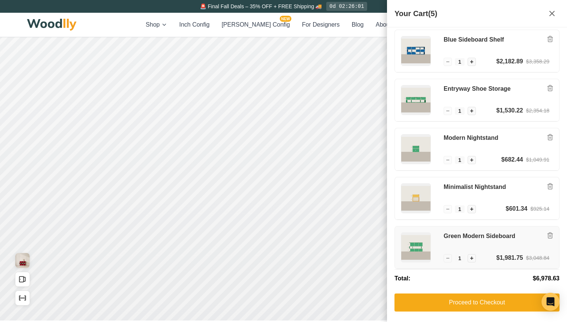
scroll to position [5, 0]
click at [418, 55] on img at bounding box center [415, 50] width 29 height 29
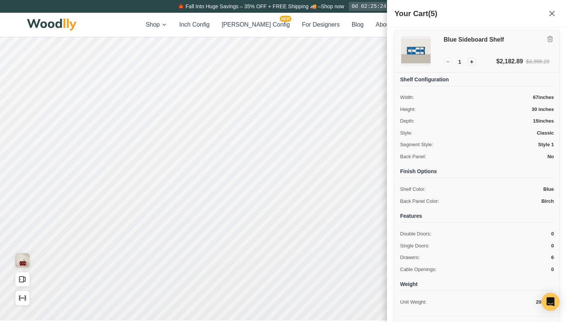
click at [453, 42] on h3 "Blue Sideboard Shelf" at bounding box center [497, 40] width 106 height 8
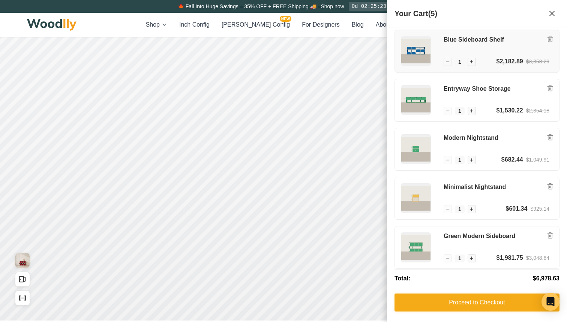
click at [421, 51] on img at bounding box center [415, 50] width 29 height 29
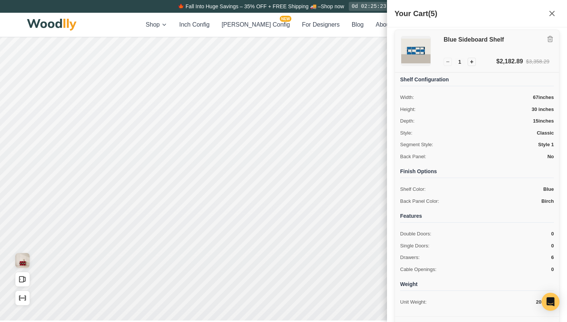
click at [421, 50] on img at bounding box center [415, 50] width 29 height 29
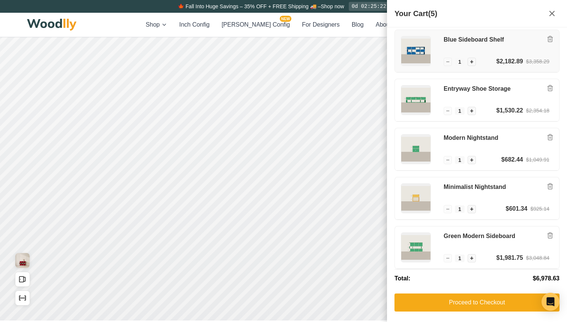
click at [421, 50] on img at bounding box center [415, 50] width 29 height 29
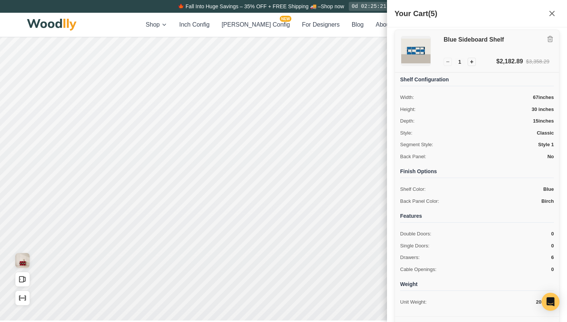
click at [421, 50] on img at bounding box center [415, 50] width 29 height 29
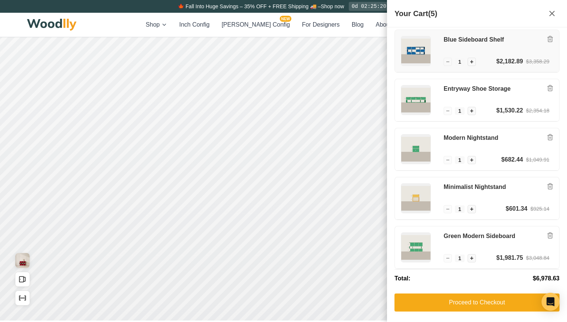
click at [421, 50] on img at bounding box center [415, 50] width 29 height 29
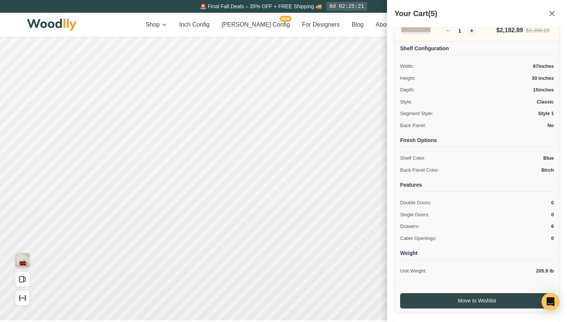
click at [465, 142] on h4 "Finish Options" at bounding box center [477, 141] width 154 height 10
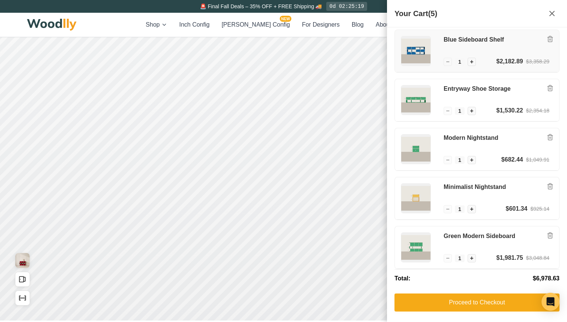
click at [426, 44] on img at bounding box center [415, 50] width 29 height 29
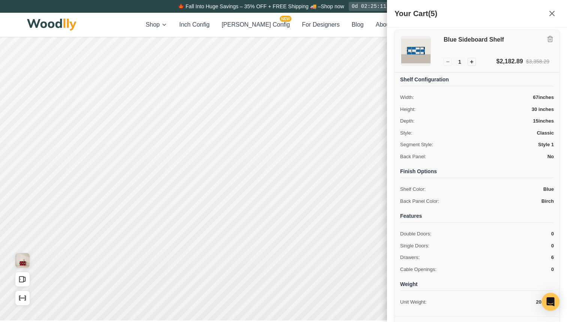
click at [421, 54] on img at bounding box center [415, 50] width 29 height 29
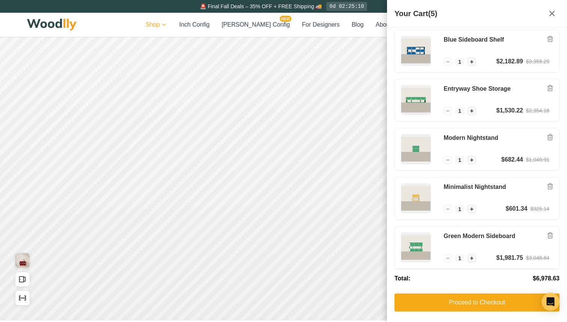
click at [171, 22] on html "🚨 Final Fall Deals – 35% OFF + FREE Shipping 🚚 0d 02:25:10 Shop Inch Config [PE…" at bounding box center [283, 121] width 567 height 322
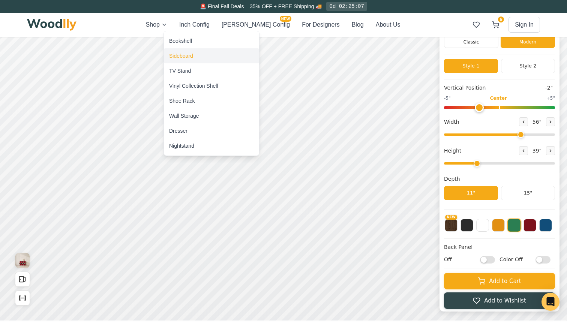
click at [181, 57] on div "Sideboard" at bounding box center [181, 55] width 24 height 7
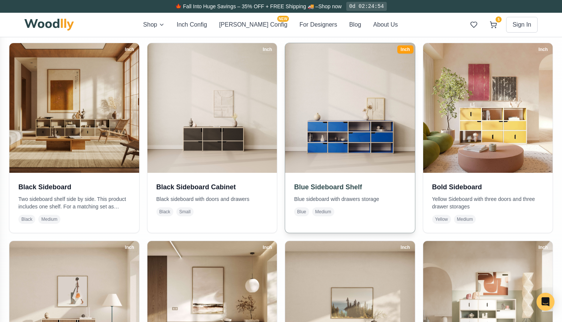
scroll to position [158, 0]
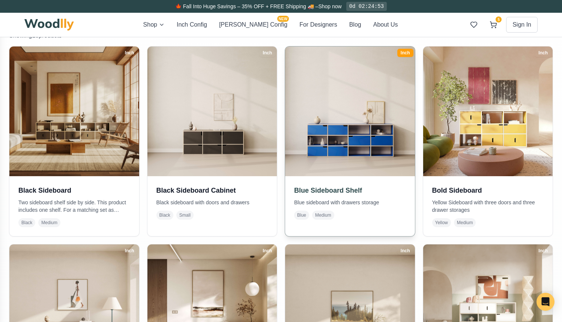
click at [342, 162] on img at bounding box center [350, 111] width 136 height 136
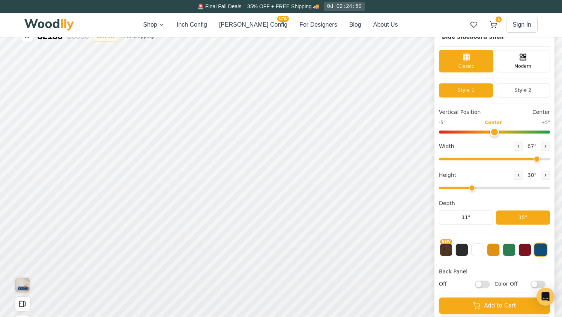
scroll to position [12, 0]
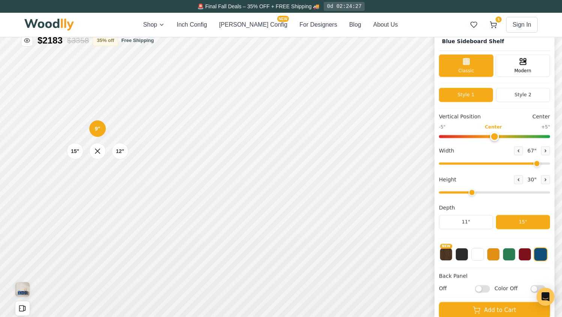
click at [100, 187] on div "9" 12" 15"" at bounding box center [97, 151] width 75 height 75
click at [99, 219] on div "9" 12" 15"" at bounding box center [98, 184] width 75 height 75
click at [99, 215] on div "9" 12" 15"" at bounding box center [98, 184] width 75 height 75
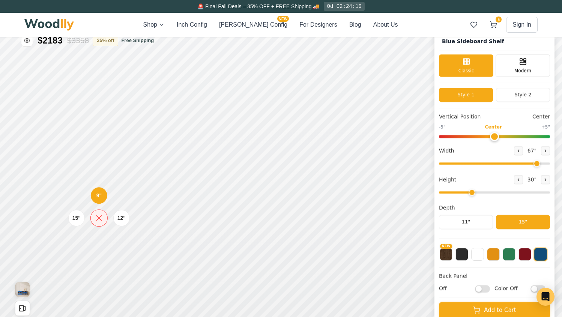
drag, startPoint x: 93, startPoint y: 161, endPoint x: 97, endPoint y: 215, distance: 54.2
click at [97, 215] on icon at bounding box center [98, 217] width 9 height 9
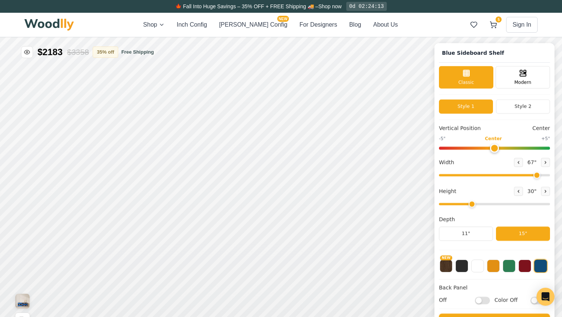
scroll to position [0, 0]
click at [501, 27] on div "5 Sign In" at bounding box center [502, 25] width 70 height 16
click at [495, 26] on icon at bounding box center [492, 24] width 7 height 7
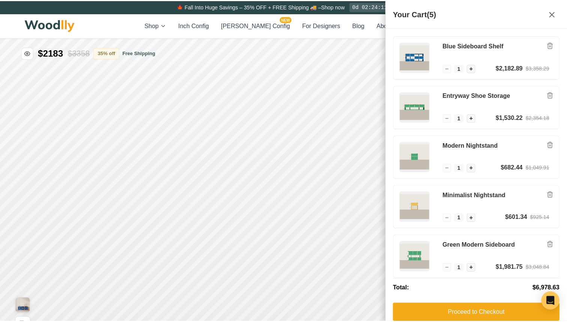
scroll to position [0, 0]
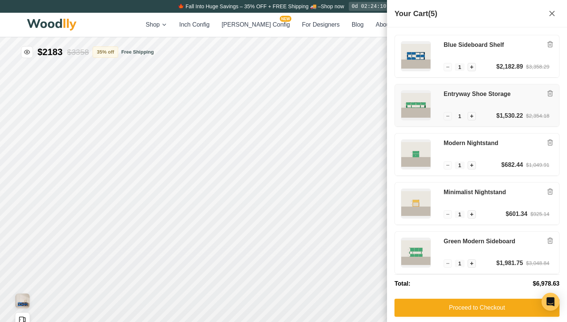
click at [410, 111] on img at bounding box center [415, 105] width 29 height 29
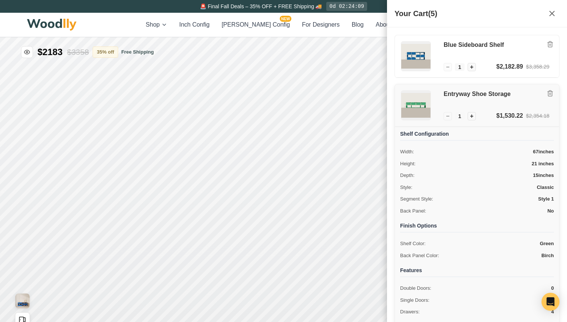
click at [414, 114] on img at bounding box center [415, 105] width 29 height 29
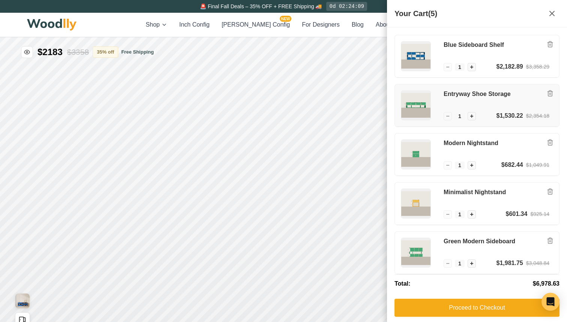
click at [414, 114] on img at bounding box center [415, 105] width 29 height 29
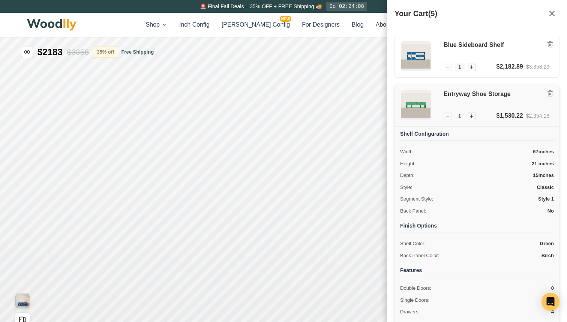
click at [414, 114] on img at bounding box center [415, 105] width 29 height 29
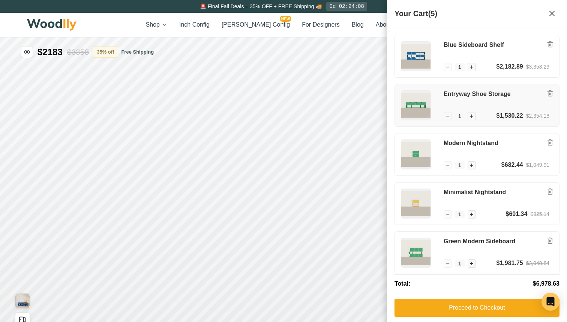
click at [414, 114] on img at bounding box center [415, 105] width 29 height 29
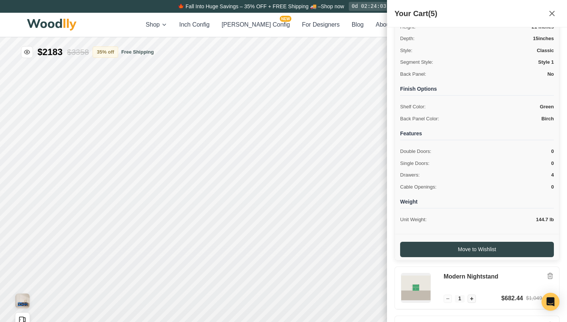
click at [514, 110] on div "Shelf Color: Green" at bounding box center [477, 107] width 154 height 10
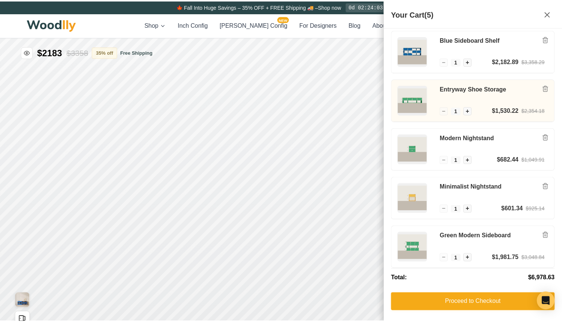
scroll to position [5, 0]
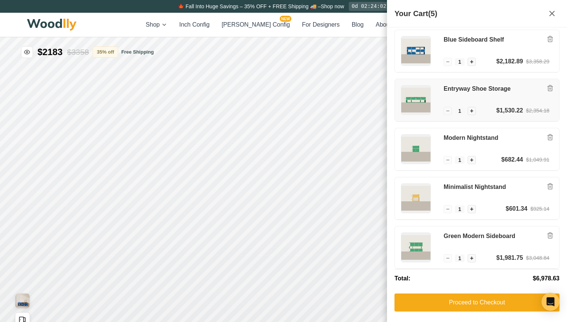
click at [512, 114] on div "$1,530.22" at bounding box center [509, 110] width 27 height 9
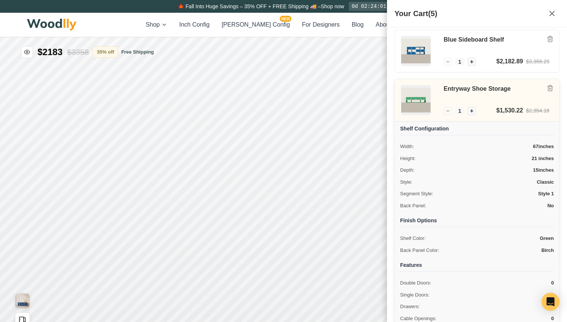
click at [523, 207] on div "Back Panel: No" at bounding box center [477, 206] width 154 height 10
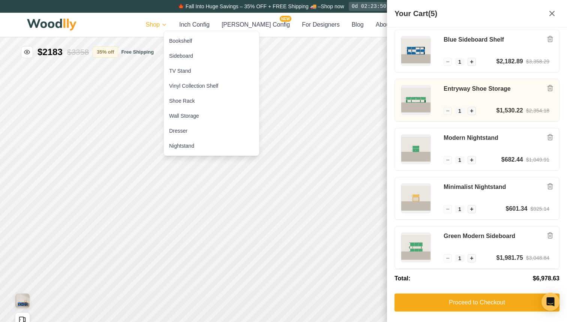
click at [176, 26] on html "🍁 Fall Into Huge Savings – 35% OFF + FREE Shipping 🚚 – Shop now 0d 02:23:50 Sho…" at bounding box center [283, 161] width 567 height 322
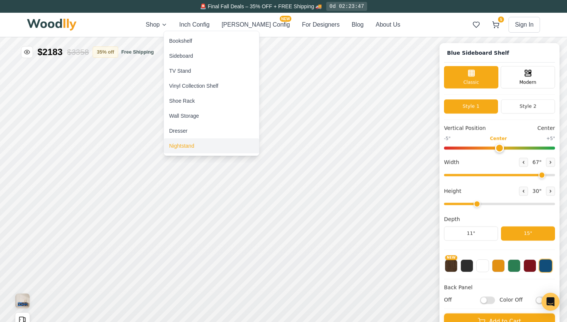
click at [191, 147] on div "Nightstand" at bounding box center [181, 145] width 25 height 7
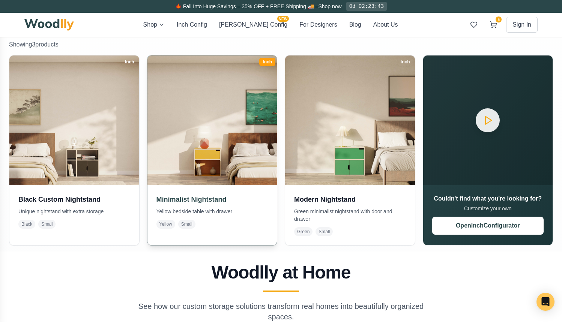
scroll to position [149, 0]
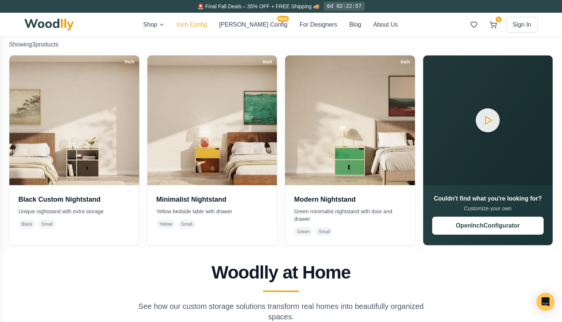
click at [207, 28] on button "Inch Config" at bounding box center [192, 24] width 30 height 9
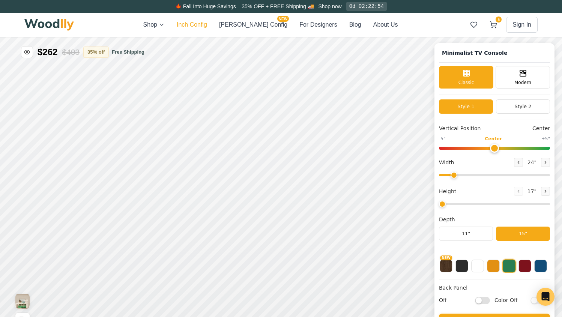
type input "63"
type input "2"
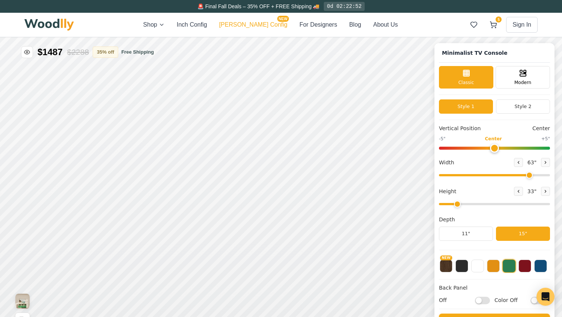
click at [258, 21] on button "[PERSON_NAME] Config NEW" at bounding box center [253, 24] width 68 height 9
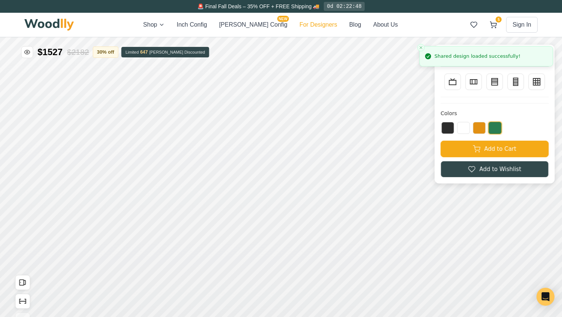
click at [301, 26] on button "For Designers" at bounding box center [317, 24] width 37 height 9
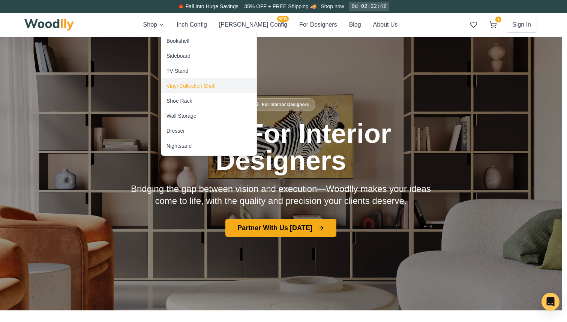
click at [187, 85] on div "Vinyl Collection Shelf" at bounding box center [190, 85] width 49 height 7
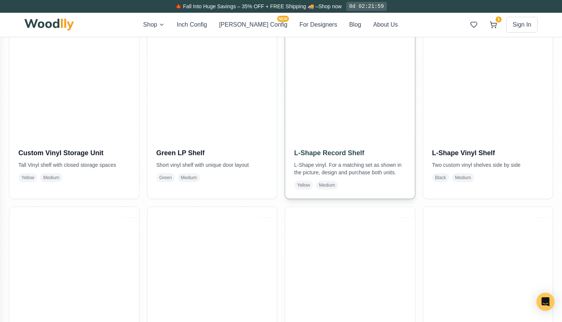
scroll to position [287, 0]
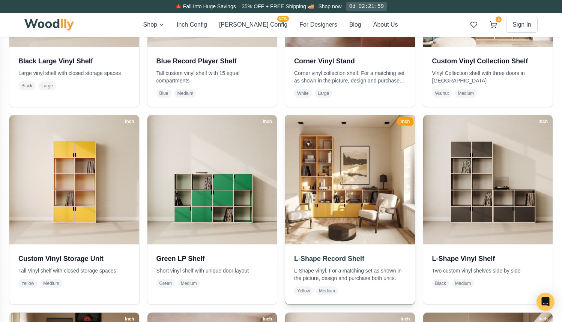
click at [352, 180] on img at bounding box center [350, 180] width 136 height 136
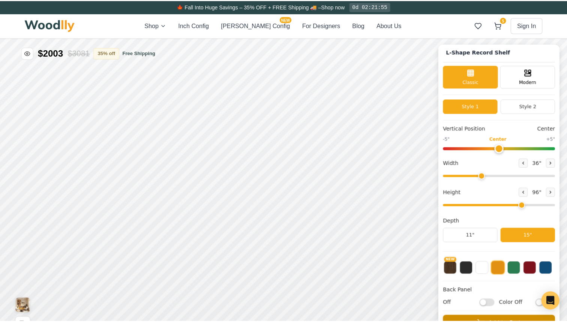
scroll to position [2, 0]
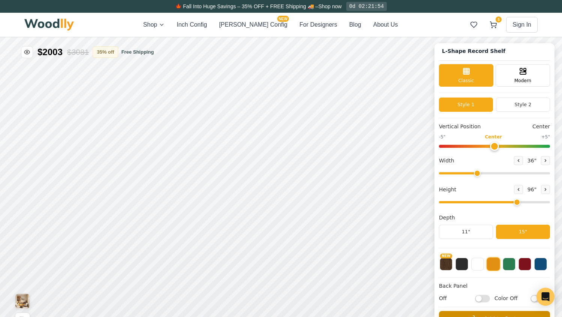
click at [494, 313] on button "Add to Cart" at bounding box center [494, 319] width 111 height 16
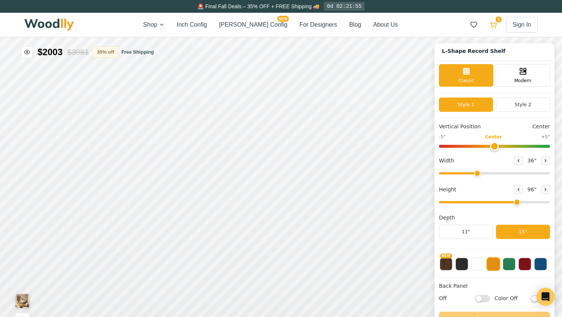
click at [493, 25] on icon at bounding box center [492, 24] width 7 height 7
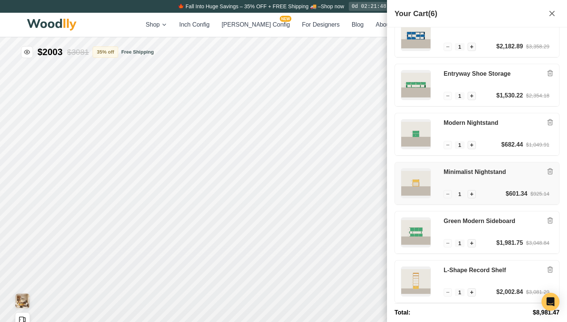
scroll to position [17, 0]
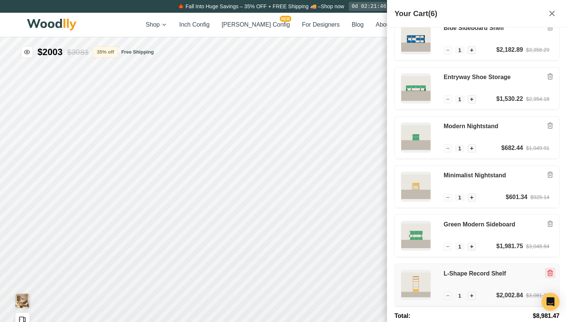
click at [547, 270] on icon "Remove item" at bounding box center [550, 273] width 7 height 7
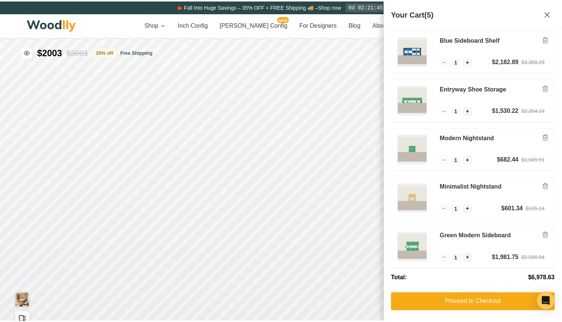
scroll to position [5, 0]
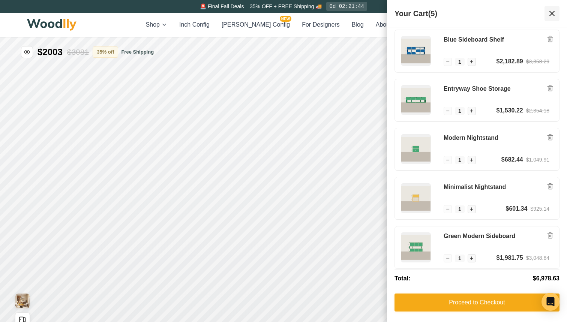
click at [552, 12] on icon at bounding box center [551, 13] width 9 height 9
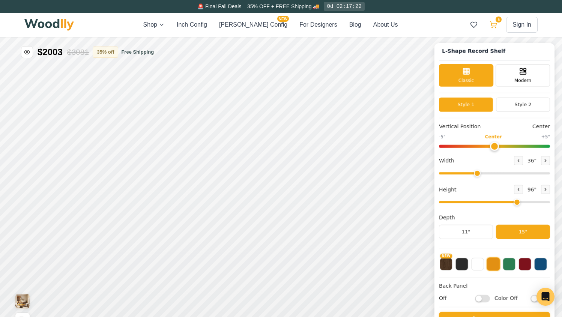
click at [497, 26] on icon at bounding box center [492, 24] width 7 height 7
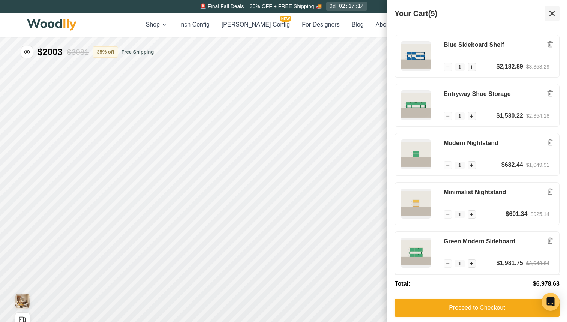
click at [547, 16] on icon at bounding box center [551, 13] width 9 height 9
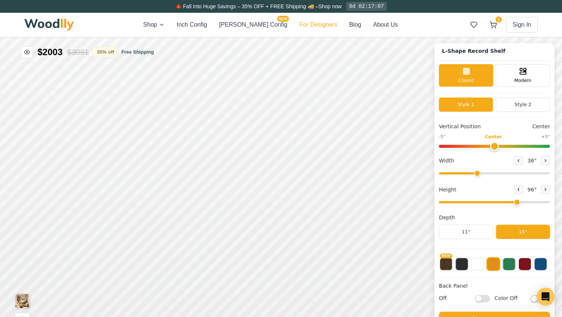
click at [315, 26] on button "For Designers" at bounding box center [317, 24] width 37 height 9
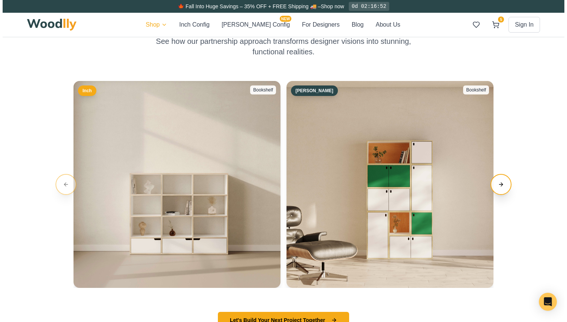
scroll to position [1071, 0]
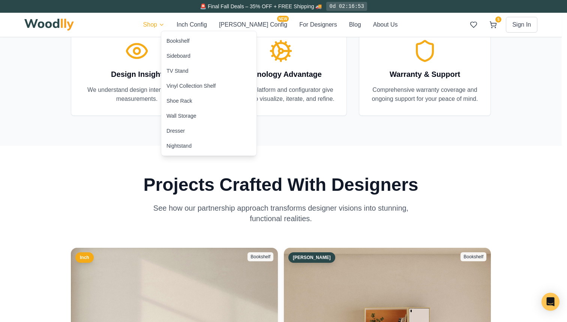
click at [173, 40] on div "Bookshelf" at bounding box center [177, 40] width 23 height 7
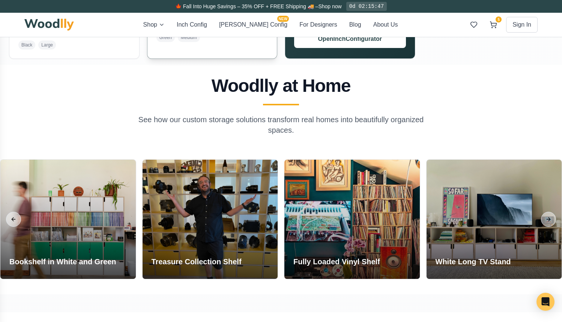
scroll to position [739, 0]
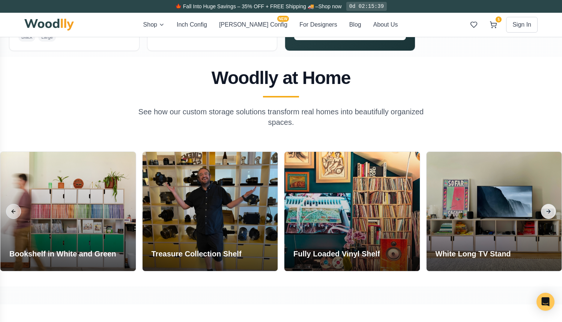
click at [549, 214] on button "Next slide" at bounding box center [548, 211] width 15 height 15
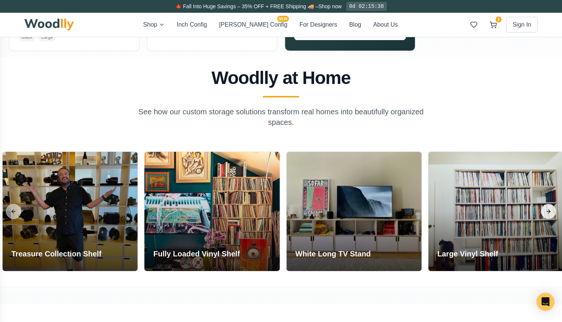
click at [549, 214] on button "Next slide" at bounding box center [548, 211] width 15 height 15
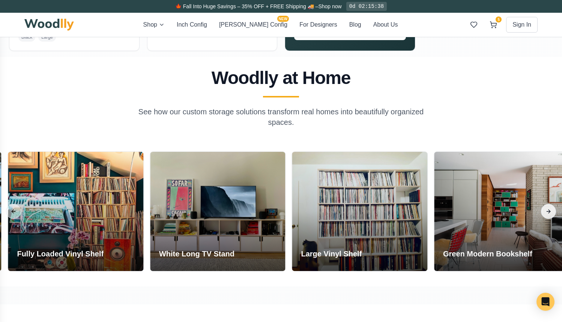
click at [549, 214] on button "Next slide" at bounding box center [548, 211] width 15 height 15
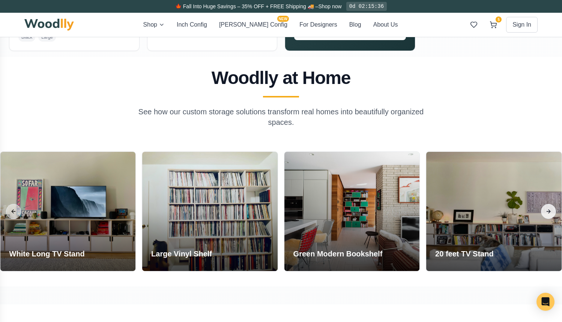
click at [549, 214] on button "Next slide" at bounding box center [548, 211] width 15 height 15
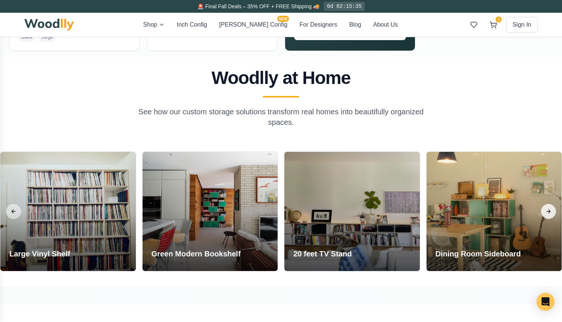
click at [549, 214] on button "Next slide" at bounding box center [548, 211] width 15 height 15
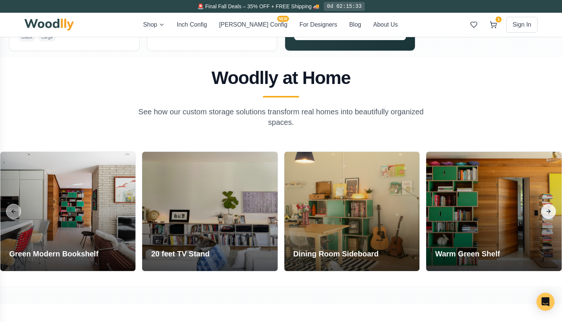
click at [549, 214] on button "Next slide" at bounding box center [548, 211] width 15 height 15
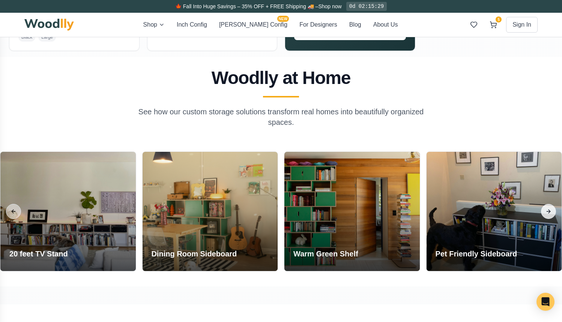
click at [549, 214] on button "Next slide" at bounding box center [548, 211] width 15 height 15
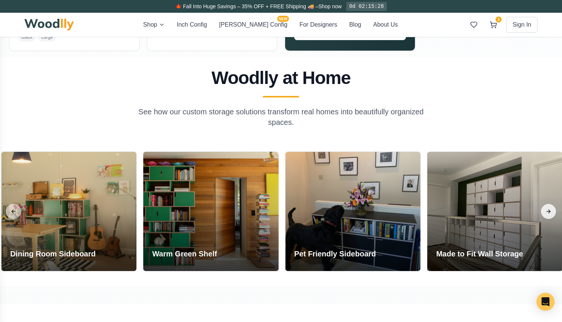
click at [549, 214] on button "Next slide" at bounding box center [548, 211] width 15 height 15
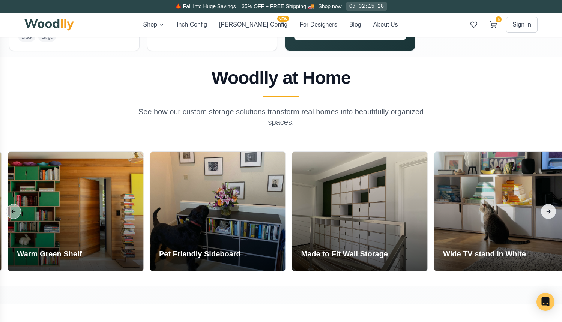
click at [549, 214] on button "Next slide" at bounding box center [548, 211] width 15 height 15
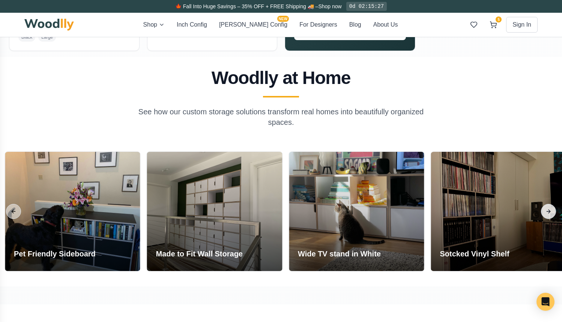
click at [549, 214] on button "Next slide" at bounding box center [548, 211] width 15 height 15
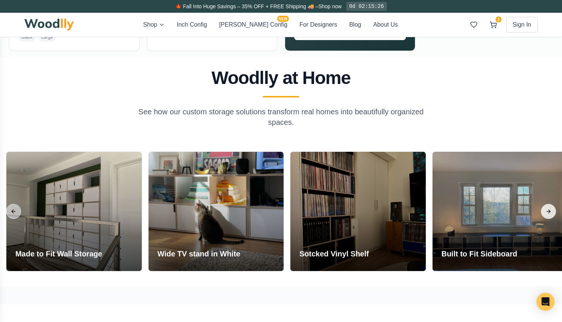
click at [549, 214] on button "Next slide" at bounding box center [548, 211] width 15 height 15
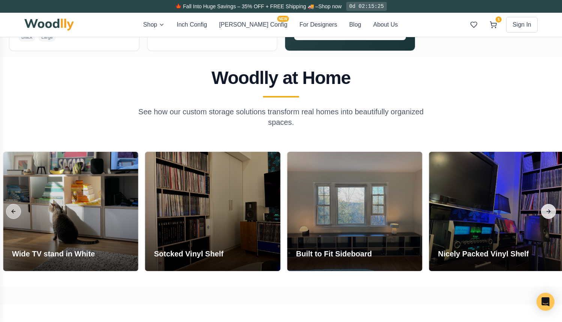
click at [549, 214] on button "Next slide" at bounding box center [548, 211] width 15 height 15
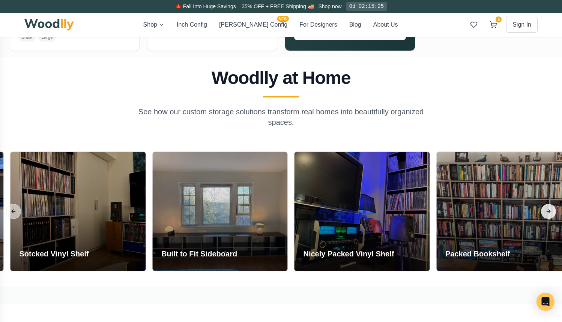
click at [549, 214] on button "Next slide" at bounding box center [548, 211] width 15 height 15
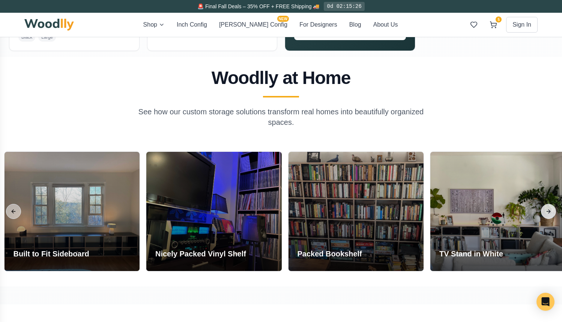
click at [549, 214] on button "Next slide" at bounding box center [548, 211] width 15 height 15
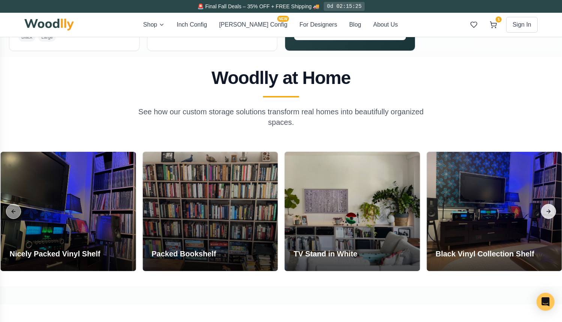
click at [549, 214] on button "Next slide" at bounding box center [548, 211] width 15 height 15
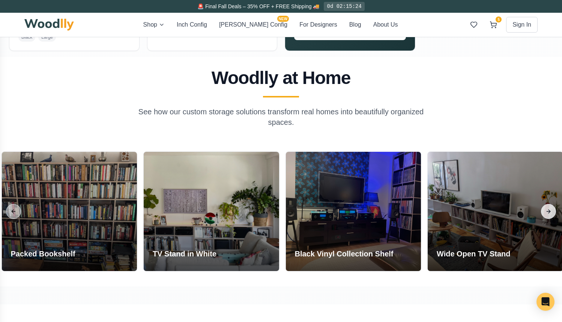
click at [549, 214] on button "Next slide" at bounding box center [548, 211] width 15 height 15
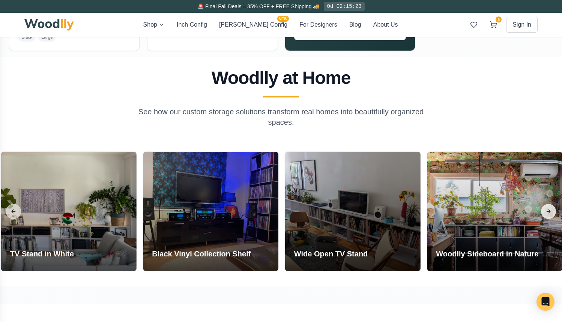
click at [549, 214] on button "Next slide" at bounding box center [548, 211] width 15 height 15
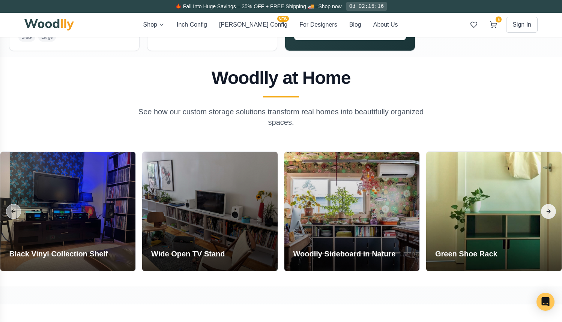
click at [549, 214] on button "Next slide" at bounding box center [548, 211] width 15 height 15
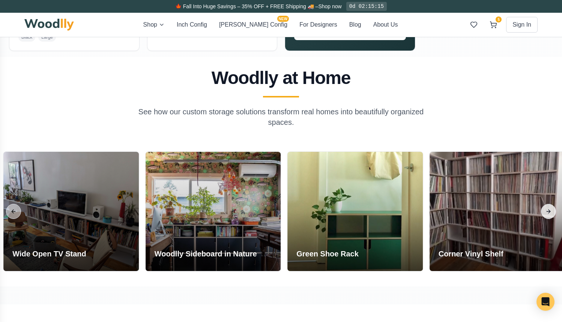
click at [549, 214] on button "Next slide" at bounding box center [548, 211] width 15 height 15
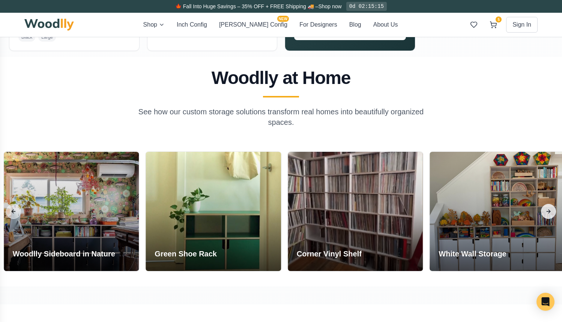
click at [549, 214] on button "Next slide" at bounding box center [548, 211] width 15 height 15
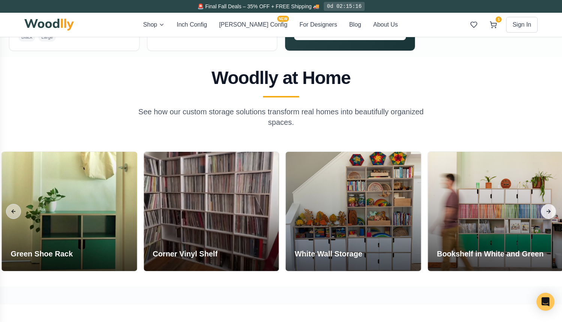
click at [549, 214] on button "Next slide" at bounding box center [548, 211] width 15 height 15
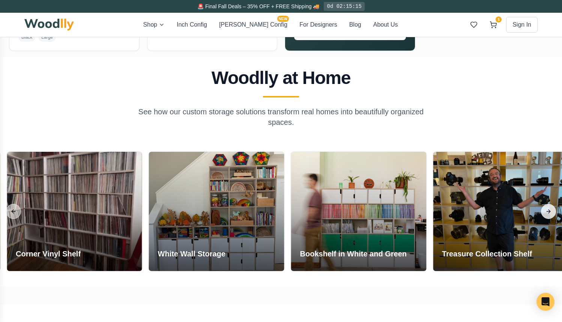
click at [549, 214] on button "Next slide" at bounding box center [548, 211] width 15 height 15
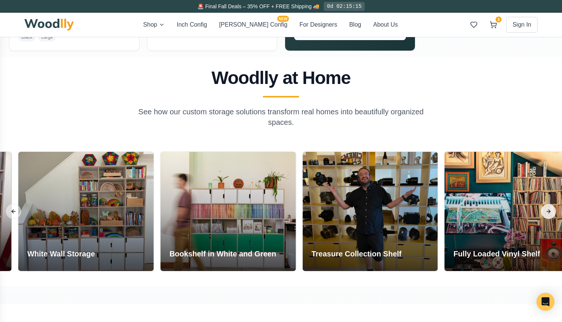
click at [549, 214] on button "Next slide" at bounding box center [548, 211] width 15 height 15
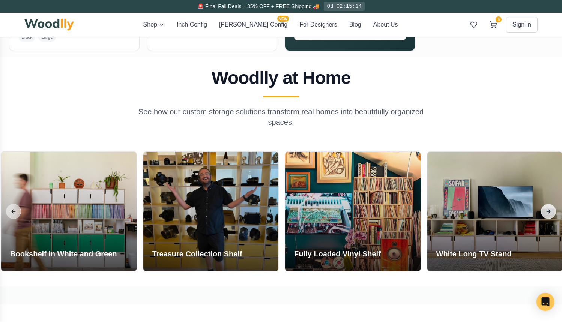
click at [549, 214] on button "Next slide" at bounding box center [548, 211] width 15 height 15
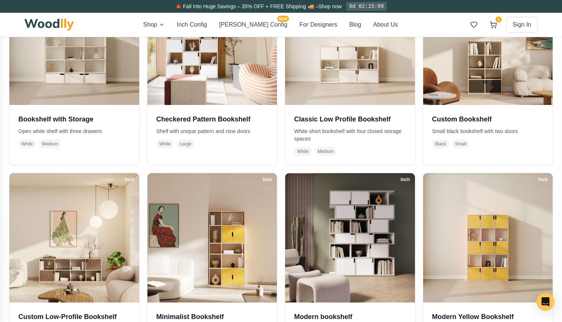
scroll to position [138, 0]
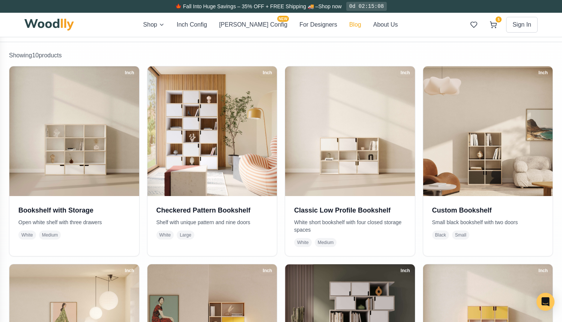
click at [349, 25] on button "Blog" at bounding box center [355, 24] width 12 height 9
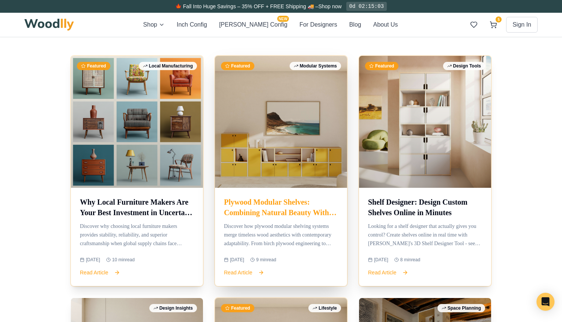
scroll to position [311, 0]
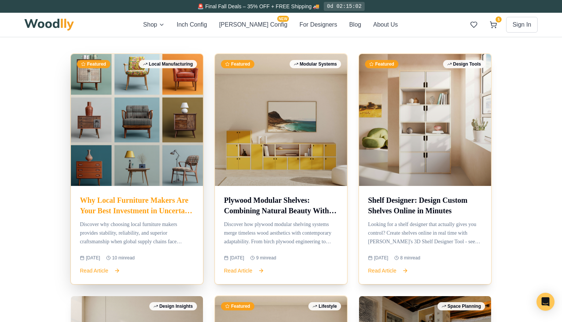
click at [119, 164] on div at bounding box center [137, 120] width 132 height 132
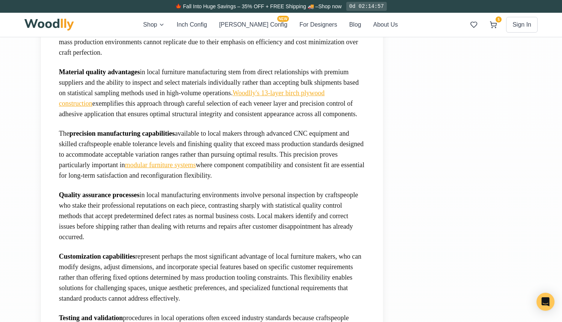
scroll to position [996, 0]
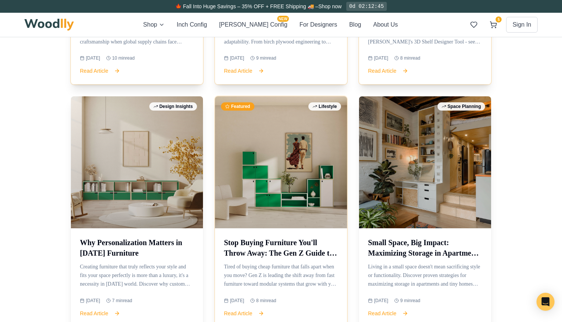
scroll to position [510, 0]
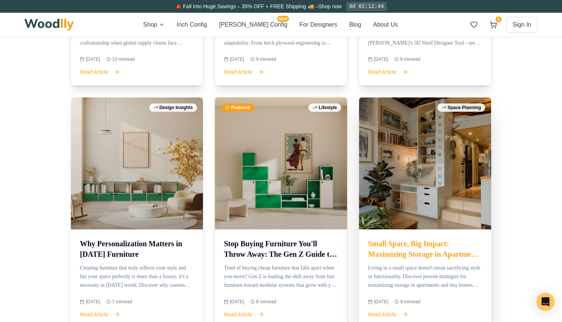
click at [388, 197] on div at bounding box center [425, 163] width 132 height 132
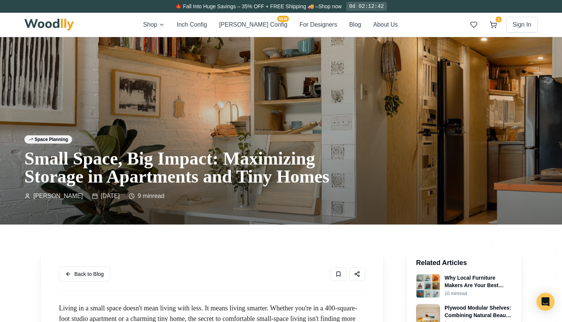
click at [349, 190] on div "Space Planning Small Space, Big Impact: Maximizing Storage in Apartments and Ti…" at bounding box center [192, 167] width 336 height 65
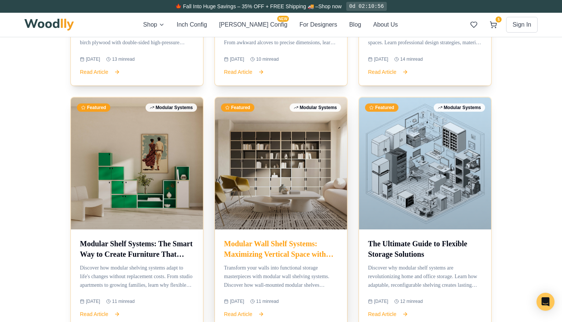
scroll to position [1235, 0]
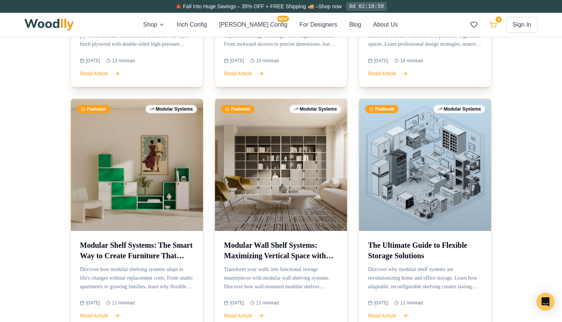
click at [491, 21] on button "5" at bounding box center [492, 24] width 13 height 13
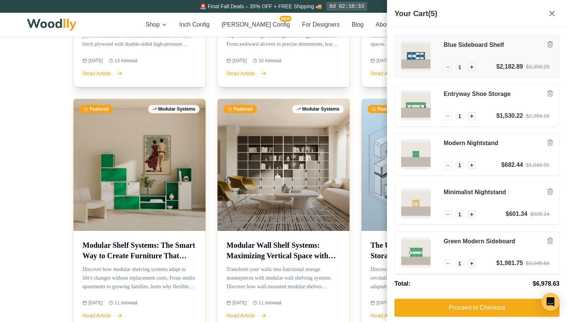
click at [412, 64] on img at bounding box center [415, 56] width 29 height 29
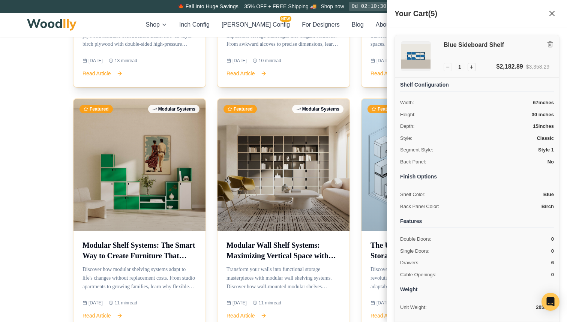
click at [412, 64] on img at bounding box center [415, 56] width 29 height 29
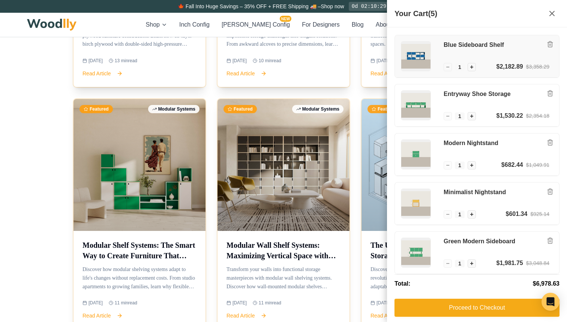
click at [412, 64] on img at bounding box center [415, 56] width 29 height 29
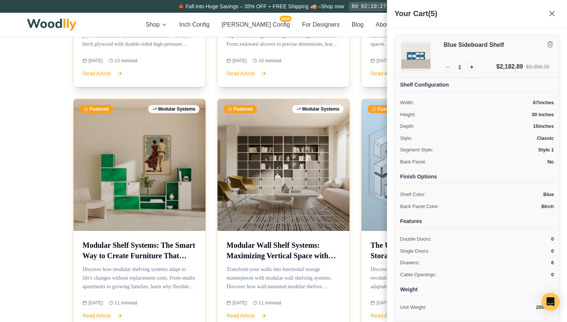
click at [413, 62] on img at bounding box center [415, 56] width 29 height 29
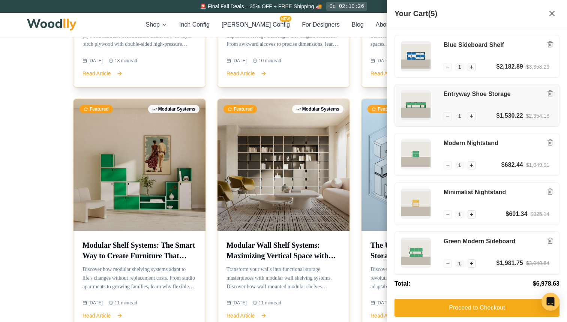
click at [417, 111] on img at bounding box center [415, 105] width 29 height 29
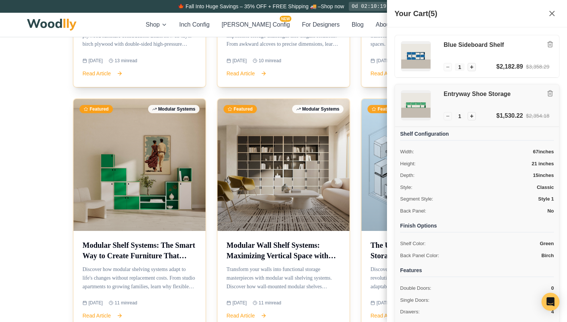
click at [417, 111] on img at bounding box center [415, 105] width 29 height 29
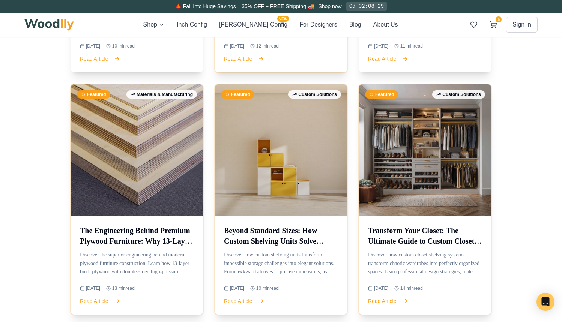
scroll to position [989, 0]
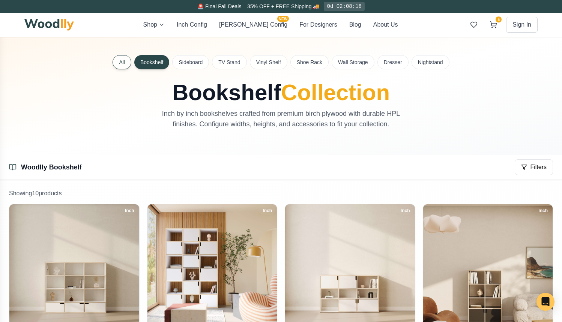
click at [126, 60] on button "All" at bounding box center [121, 62] width 19 height 14
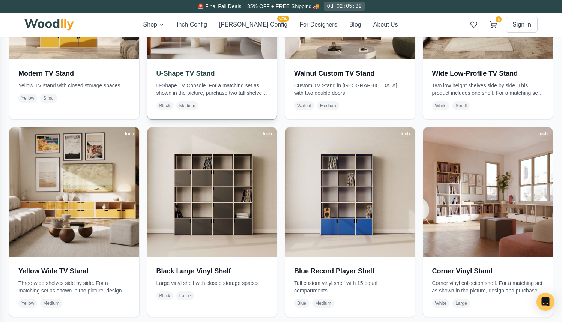
scroll to position [1478, 0]
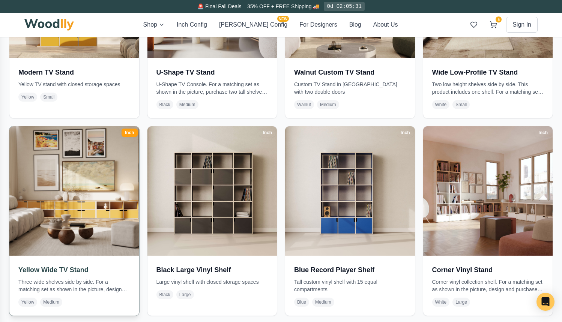
click at [57, 203] on img at bounding box center [74, 191] width 136 height 136
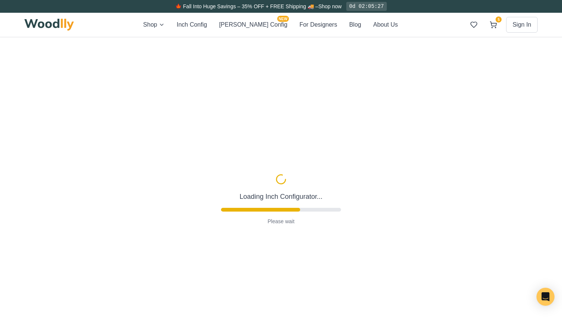
type input "63"
type input "2"
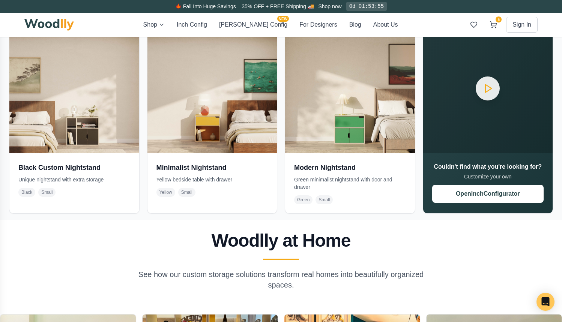
scroll to position [3357, 0]
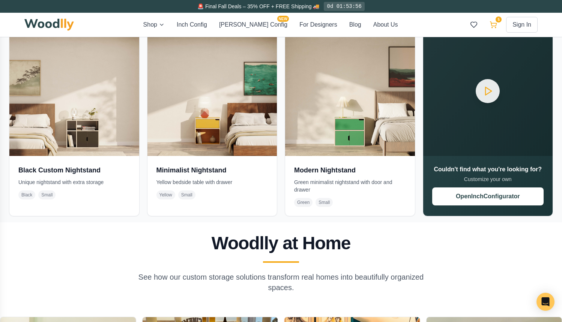
click at [493, 24] on icon at bounding box center [492, 24] width 7 height 7
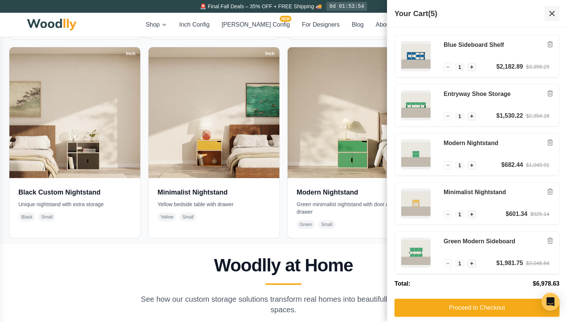
click at [555, 13] on icon at bounding box center [551, 13] width 9 height 9
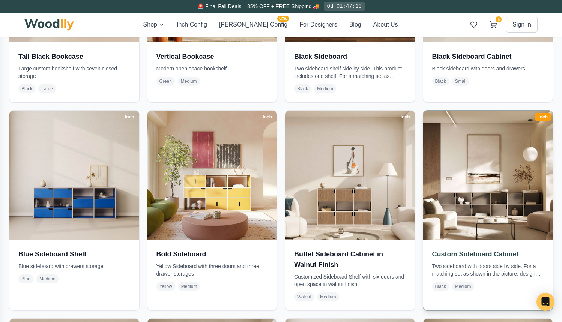
scroll to position [659, 0]
